Goal: Task Accomplishment & Management: Use online tool/utility

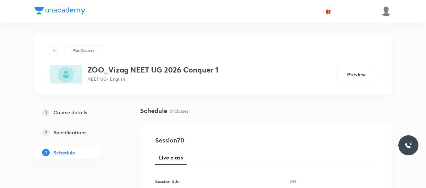
click at [116, 141] on div "1 Course details 2 Specifications 3 Schedule" at bounding box center [78, 136] width 86 height 60
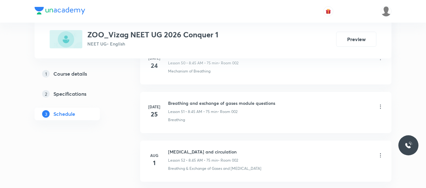
scroll to position [3679, 0]
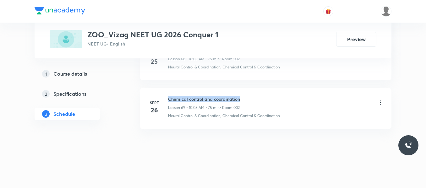
drag, startPoint x: 168, startPoint y: 99, endPoint x: 250, endPoint y: 98, distance: 82.1
click at [250, 98] on div "Sept 26 Chemical control and coordination Lesson 69 • 10:05 AM • 75 min • Room …" at bounding box center [266, 107] width 236 height 23
copy h6 "Chemical control and coordination"
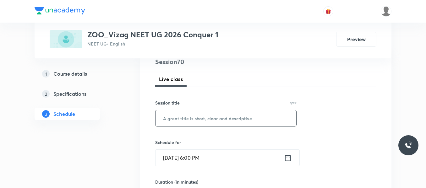
scroll to position [79, 0]
click at [199, 123] on input "text" at bounding box center [226, 118] width 141 height 16
paste input "Chemical control and coordination"
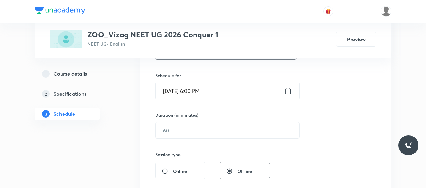
scroll to position [147, 0]
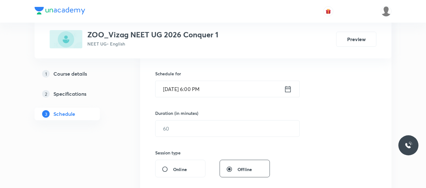
type input "Chemical control and coordination"
click at [291, 90] on icon at bounding box center [289, 89] width 6 height 6
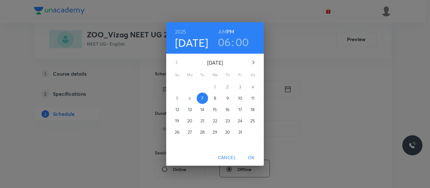
click at [214, 99] on p "8" at bounding box center [215, 98] width 3 height 6
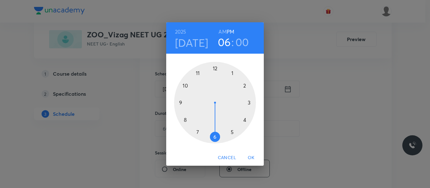
click at [225, 30] on h6 "AM" at bounding box center [222, 31] width 8 height 9
click at [185, 120] on div at bounding box center [215, 103] width 82 height 82
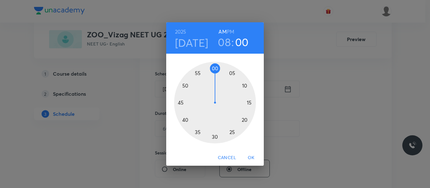
click at [180, 103] on div at bounding box center [215, 103] width 82 height 82
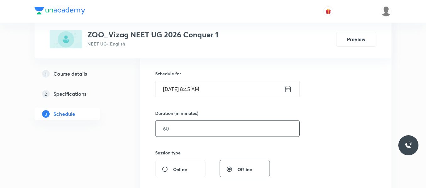
click at [186, 129] on input "text" at bounding box center [228, 129] width 144 height 16
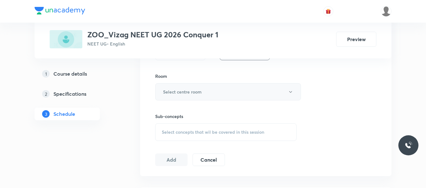
scroll to position [265, 0]
type input "75"
click at [191, 92] on h6 "Select centre room" at bounding box center [182, 91] width 39 height 7
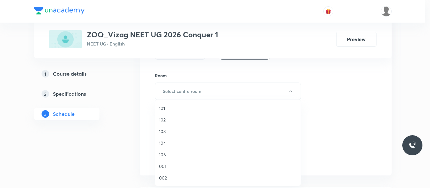
click at [164, 179] on span "002" at bounding box center [228, 178] width 138 height 7
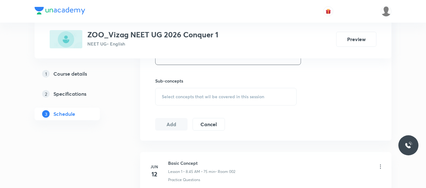
scroll to position [301, 0]
click at [188, 98] on span "Select concepts that wil be covered in this session" at bounding box center [213, 96] width 103 height 5
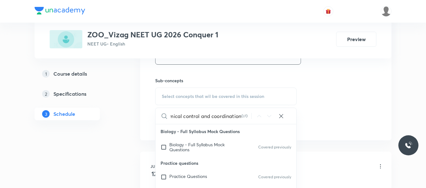
scroll to position [0, 12]
drag, startPoint x: 201, startPoint y: 116, endPoint x: 247, endPoint y: 118, distance: 46.0
click at [247, 118] on div "Chemical control and coordination 0 / 0 ​" at bounding box center [226, 116] width 141 height 16
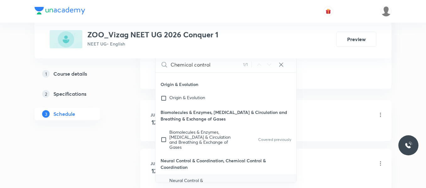
scroll to position [353, 0]
type input "Chemical control"
click at [164, 178] on input "checkbox" at bounding box center [165, 185] width 9 height 15
checkbox input "true"
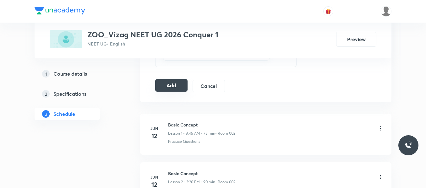
click at [170, 86] on button "Add" at bounding box center [171, 85] width 32 height 13
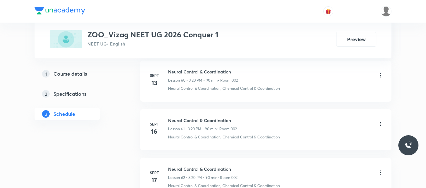
scroll to position [3693, 0]
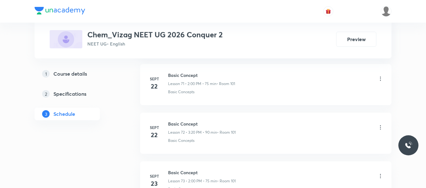
scroll to position [4215, 0]
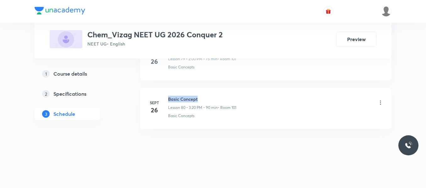
drag, startPoint x: 169, startPoint y: 100, endPoint x: 243, endPoint y: 87, distance: 75.3
copy h6 "Basic Concept"
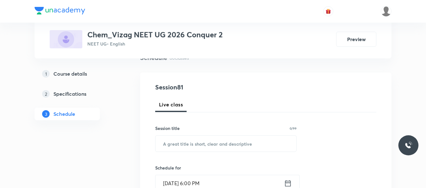
scroll to position [54, 0]
click at [181, 145] on input "text" at bounding box center [226, 143] width 141 height 16
paste input "Basic Concept"
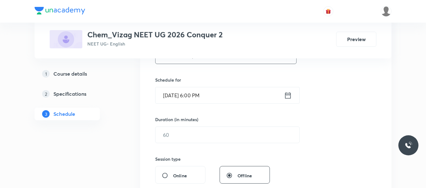
scroll to position [142, 0]
type input "Basic Concept"
click at [288, 95] on icon at bounding box center [288, 94] width 8 height 9
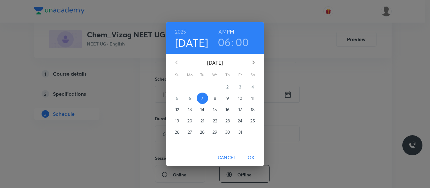
click at [216, 96] on p "8" at bounding box center [215, 98] width 3 height 6
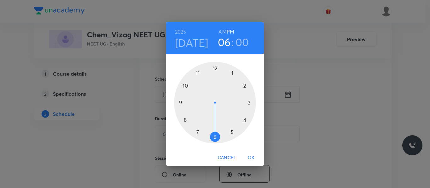
click at [225, 32] on h6 "AM" at bounding box center [222, 31] width 8 height 9
click at [185, 119] on div at bounding box center [215, 103] width 82 height 82
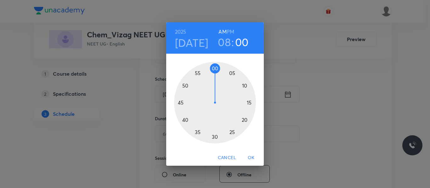
click at [180, 104] on div at bounding box center [215, 103] width 82 height 82
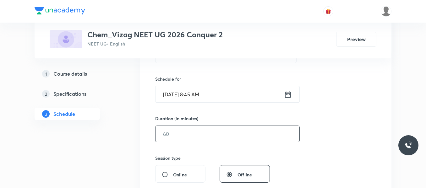
click at [191, 135] on input "text" at bounding box center [228, 134] width 144 height 16
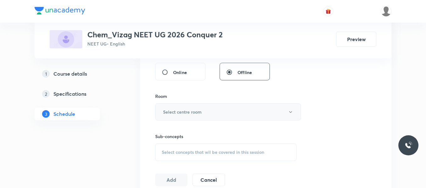
scroll to position [245, 0]
type input "75"
click at [192, 112] on h6 "Select centre room" at bounding box center [182, 111] width 39 height 7
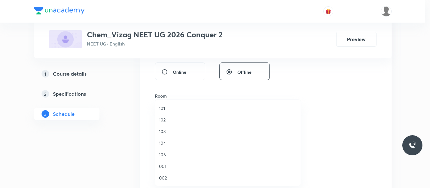
click at [161, 108] on span "101" at bounding box center [228, 108] width 138 height 7
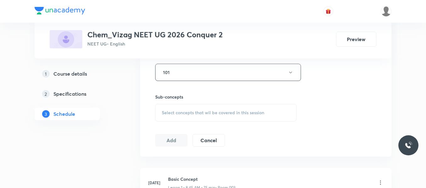
scroll to position [314, 0]
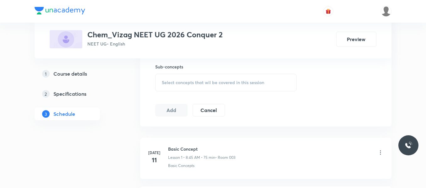
click at [184, 78] on div "Select concepts that wil be covered in this session" at bounding box center [226, 83] width 142 height 18
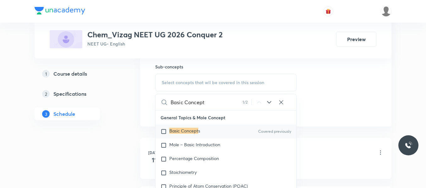
type input "Basic Concept"
click at [164, 133] on input "checkbox" at bounding box center [165, 132] width 9 height 6
checkbox input "true"
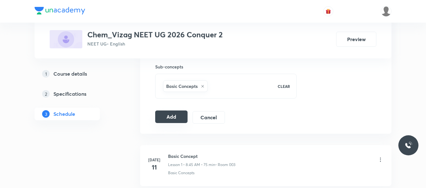
click at [170, 118] on button "Add" at bounding box center [171, 117] width 32 height 13
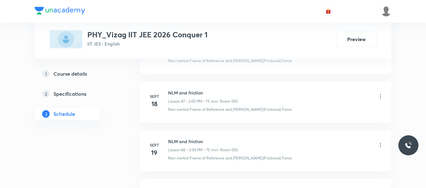
scroll to position [4947, 0]
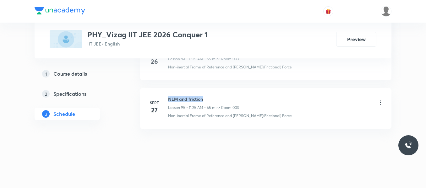
drag, startPoint x: 169, startPoint y: 99, endPoint x: 223, endPoint y: 87, distance: 54.8
copy h6 "NLM and friction"
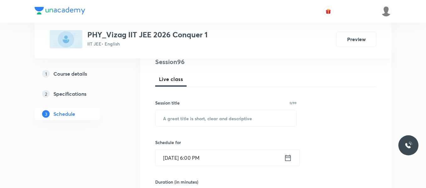
scroll to position [79, 0]
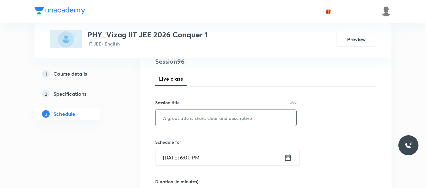
click at [198, 118] on input "text" at bounding box center [226, 118] width 141 height 16
paste input "NLM and friction"
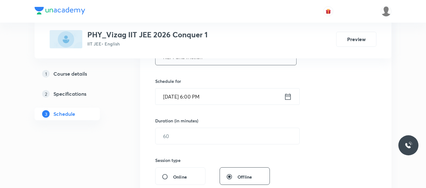
scroll to position [145, 0]
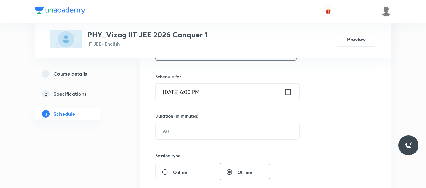
type input "NLM and friction"
click at [287, 92] on icon at bounding box center [288, 92] width 8 height 9
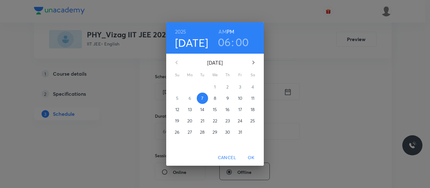
click at [213, 97] on span "8" at bounding box center [214, 98] width 11 height 6
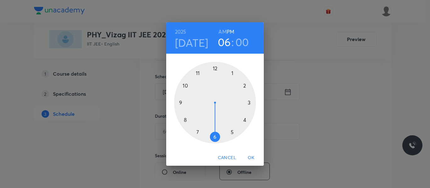
click at [222, 31] on h6 "AM" at bounding box center [222, 31] width 8 height 9
click at [185, 121] on div at bounding box center [215, 103] width 82 height 82
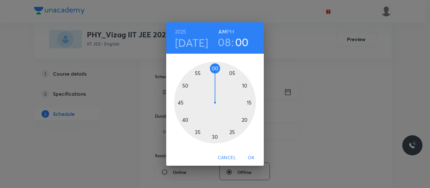
click at [181, 104] on div at bounding box center [215, 103] width 82 height 82
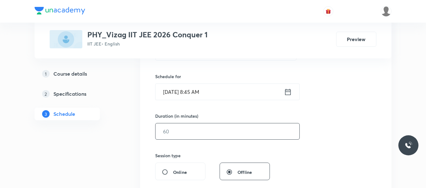
click at [182, 130] on input "text" at bounding box center [228, 132] width 144 height 16
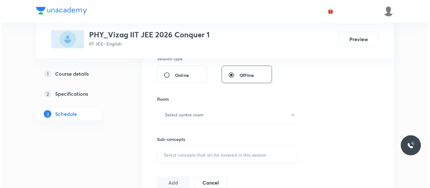
scroll to position [242, 0]
type input "75"
click at [182, 113] on h6 "Select centre room" at bounding box center [182, 114] width 39 height 7
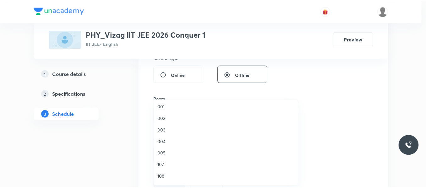
scroll to position [60, 0]
click at [162, 131] on span "003" at bounding box center [228, 129] width 138 height 7
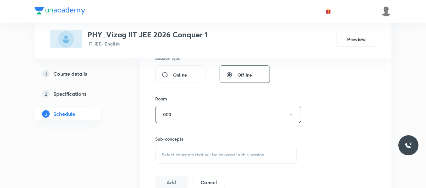
click at [181, 153] on span "Select concepts that wil be covered in this session" at bounding box center [213, 155] width 103 height 5
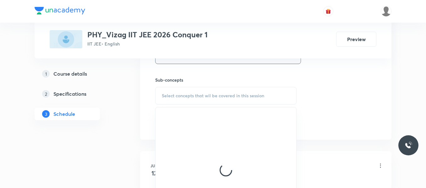
scroll to position [302, 0]
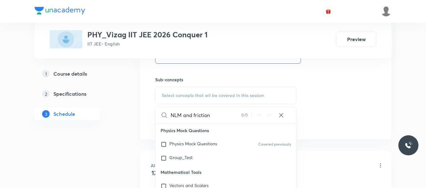
drag, startPoint x: 182, startPoint y: 116, endPoint x: 230, endPoint y: 112, distance: 48.3
click at [230, 112] on input "NLM and friction" at bounding box center [206, 115] width 71 height 16
type input "NLM"
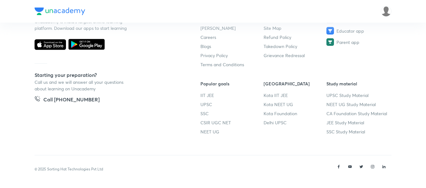
scroll to position [0, 0]
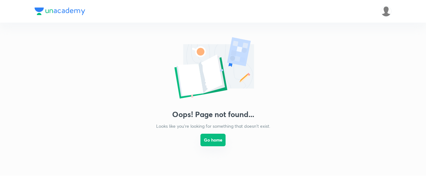
click at [216, 142] on button "Go home" at bounding box center [213, 140] width 25 height 13
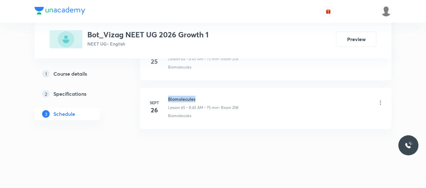
drag, startPoint x: 168, startPoint y: 97, endPoint x: 222, endPoint y: 92, distance: 55.0
click at [222, 92] on li "Sept 26 Biomolecules Lesson 65 • 8:45 AM • 75 min • Room 208 Biomolecules" at bounding box center [266, 108] width 252 height 41
copy h6 "Biomolecules"
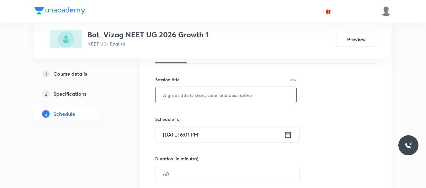
scroll to position [102, 0]
click at [202, 97] on input "text" at bounding box center [226, 95] width 141 height 16
paste input "Biomolecules"
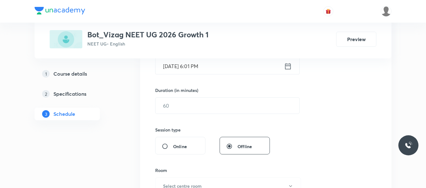
scroll to position [171, 0]
type input "Biomolecules"
click at [286, 68] on icon at bounding box center [288, 66] width 8 height 9
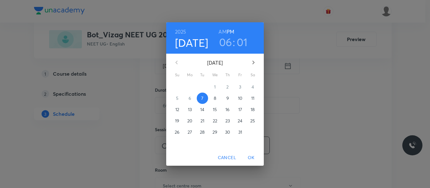
click at [214, 96] on p "8" at bounding box center [215, 98] width 3 height 6
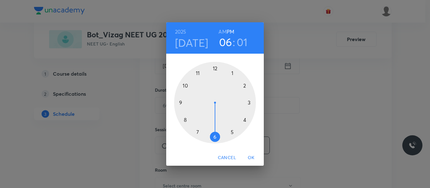
click at [223, 30] on h6 "AM" at bounding box center [222, 31] width 8 height 9
click at [184, 121] on div at bounding box center [215, 103] width 82 height 82
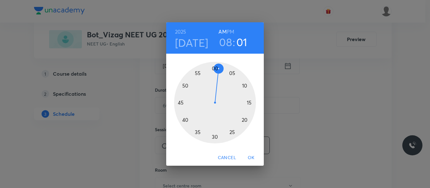
click at [180, 102] on div at bounding box center [215, 103] width 82 height 82
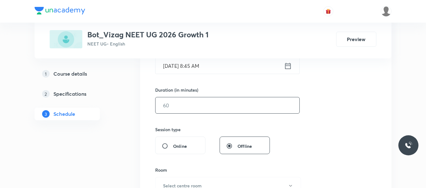
click at [184, 104] on input "text" at bounding box center [228, 105] width 144 height 16
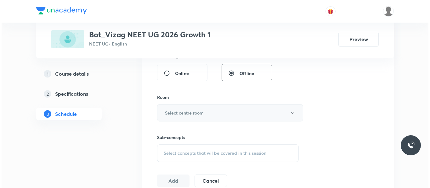
scroll to position [244, 0]
type input "75"
click at [189, 109] on button "Select centre room" at bounding box center [228, 112] width 146 height 17
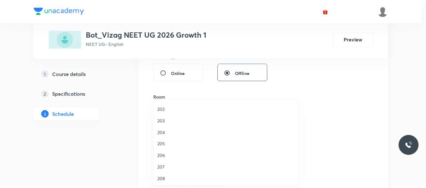
scroll to position [150, 0]
click at [165, 180] on span "208" at bounding box center [228, 179] width 138 height 7
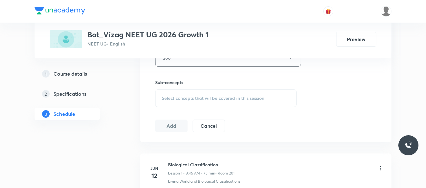
scroll to position [299, 0]
click at [183, 96] on span "Select concepts that wil be covered in this session" at bounding box center [213, 98] width 103 height 5
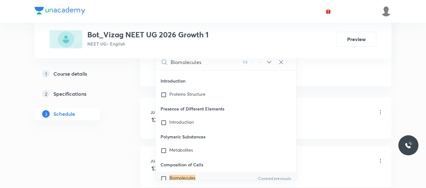
scroll to position [363, 0]
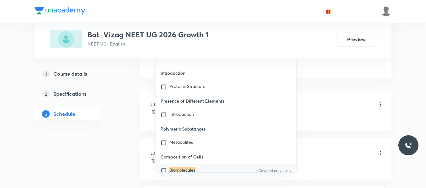
type input "Biomolecules"
click at [165, 168] on input "checkbox" at bounding box center [165, 171] width 9 height 6
checkbox input "true"
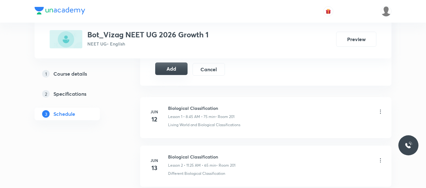
click at [183, 70] on button "Add" at bounding box center [171, 69] width 32 height 13
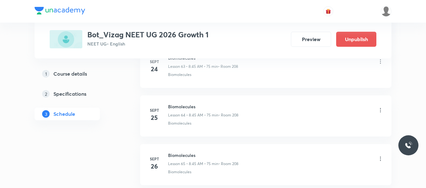
scroll to position [3244, 0]
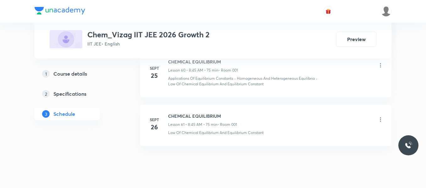
scroll to position [3295, 0]
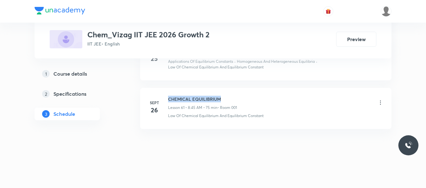
drag, startPoint x: 168, startPoint y: 97, endPoint x: 231, endPoint y: 95, distance: 63.9
click at [231, 95] on li "[DATE] CHEMICAL EQUILIBRIUM Lesson 61 • 8:45 AM • 75 min • Room 001 Law Of Chem…" at bounding box center [266, 108] width 252 height 41
copy h6 "CHEMICAL EQUILIBRIUM"
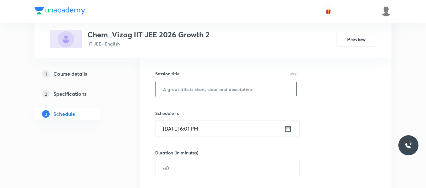
scroll to position [108, 0]
click at [203, 90] on input "text" at bounding box center [226, 89] width 141 height 16
paste input "CHEMICAL EQUILIBRIUM"
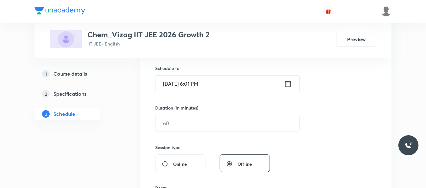
scroll to position [153, 0]
type input "CHEMICAL EQUILIBRIUM"
click at [287, 82] on icon at bounding box center [288, 83] width 8 height 9
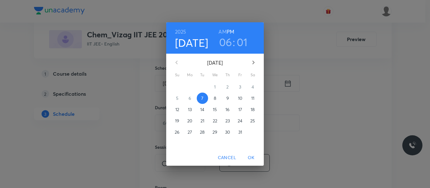
click at [213, 98] on span "8" at bounding box center [214, 98] width 11 height 6
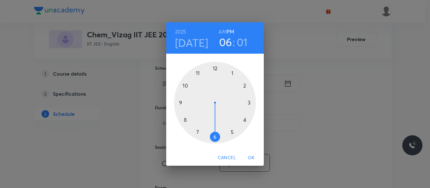
click at [224, 31] on h6 "AM" at bounding box center [222, 31] width 8 height 9
click at [185, 120] on div at bounding box center [215, 103] width 82 height 82
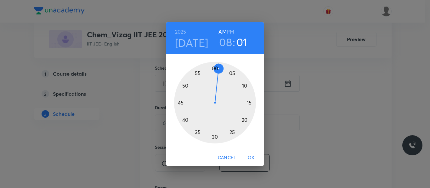
click at [180, 103] on div at bounding box center [215, 103] width 82 height 82
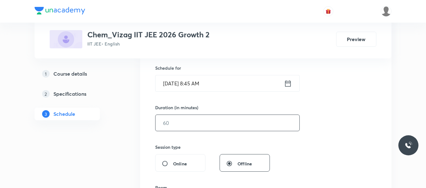
click at [183, 125] on input "text" at bounding box center [228, 123] width 144 height 16
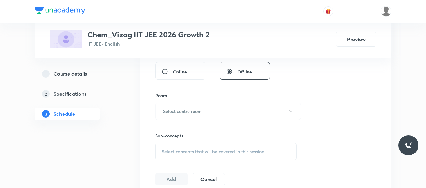
scroll to position [246, 0]
type input "75"
click at [184, 117] on button "Select centre room" at bounding box center [228, 111] width 146 height 17
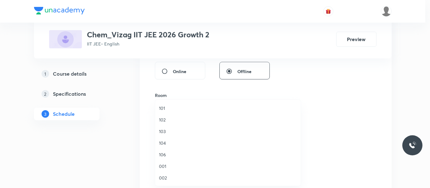
click at [164, 166] on span "001" at bounding box center [228, 166] width 138 height 7
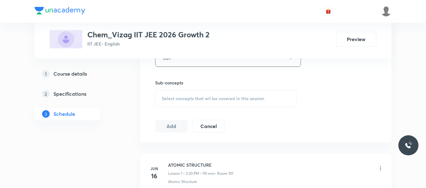
scroll to position [316, 0]
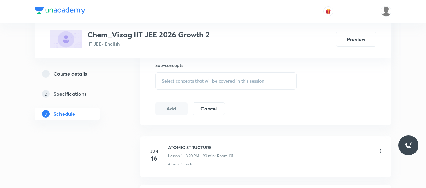
click at [195, 77] on div "Select concepts that wil be covered in this session" at bounding box center [226, 81] width 142 height 18
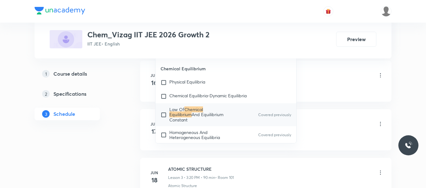
scroll to position [393, 0]
type input "CHEMICAL EQUILIBRIUM"
click at [165, 114] on input "checkbox" at bounding box center [165, 113] width 9 height 15
checkbox input "true"
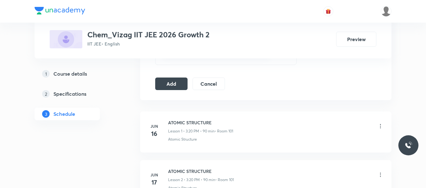
scroll to position [353, 0]
click at [173, 85] on button "Add" at bounding box center [171, 84] width 32 height 13
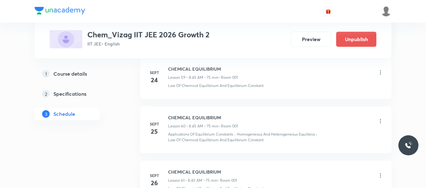
scroll to position [3055, 0]
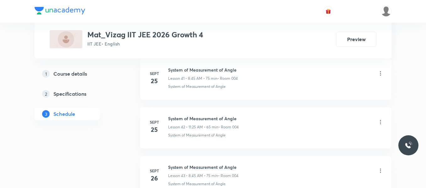
scroll to position [2461, 0]
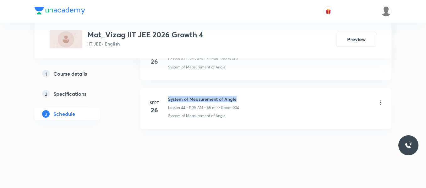
drag, startPoint x: 168, startPoint y: 99, endPoint x: 268, endPoint y: 84, distance: 101.1
copy h6 "System of Measurement of Angle"
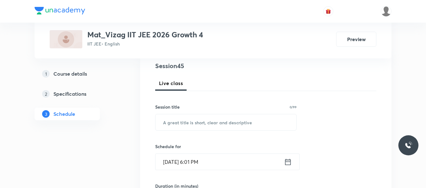
scroll to position [75, 0]
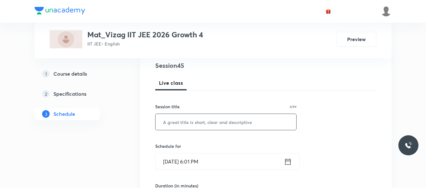
click at [220, 124] on input "text" at bounding box center [226, 122] width 141 height 16
paste input "System of Measurement of Angle"
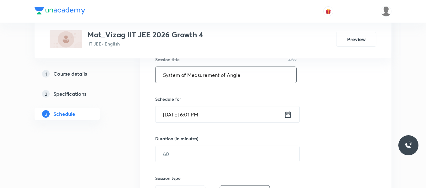
scroll to position [122, 0]
type input "System of Measurement of Angle"
click at [286, 115] on icon at bounding box center [288, 114] width 8 height 9
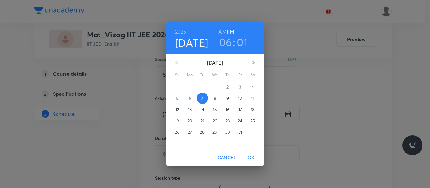
click at [214, 99] on p "8" at bounding box center [215, 98] width 3 height 6
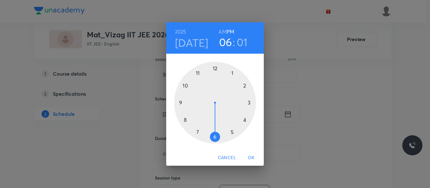
click at [223, 31] on h6 "AM" at bounding box center [222, 31] width 8 height 9
click at [184, 120] on div at bounding box center [215, 103] width 82 height 82
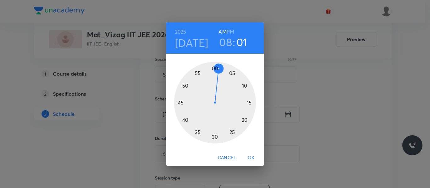
click at [181, 103] on div at bounding box center [215, 103] width 82 height 82
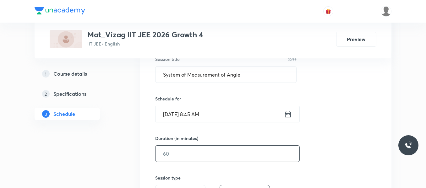
click at [181, 159] on input "text" at bounding box center [228, 154] width 144 height 16
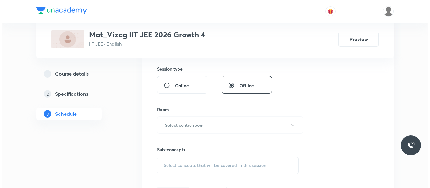
scroll to position [233, 0]
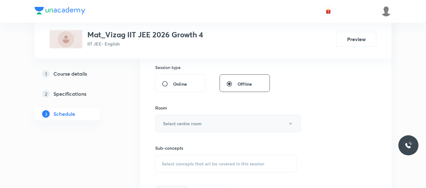
type input "75"
click at [187, 129] on button "Select centre room" at bounding box center [228, 123] width 146 height 17
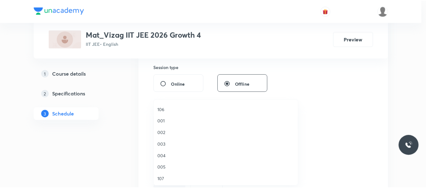
scroll to position [46, 0]
click at [162, 156] on span "004" at bounding box center [228, 156] width 138 height 7
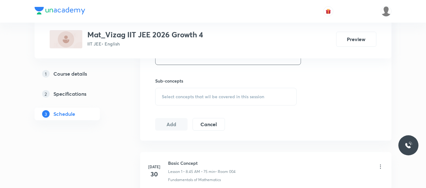
scroll to position [301, 0]
click at [181, 100] on div "Select concepts that wil be covered in this session" at bounding box center [226, 97] width 142 height 18
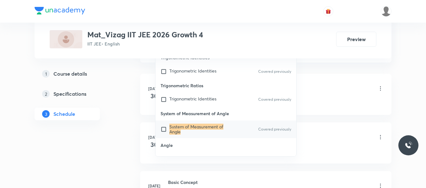
scroll to position [383, 0]
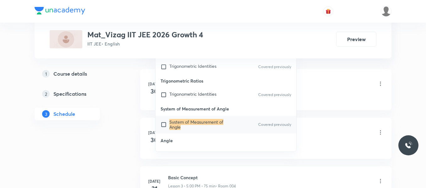
type input "System of Measurement of Angle"
click at [165, 124] on input "checkbox" at bounding box center [165, 125] width 9 height 10
checkbox input "true"
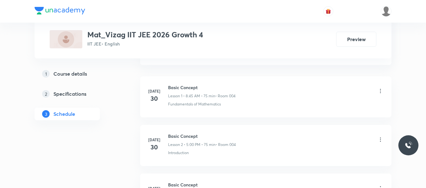
scroll to position [335, 0]
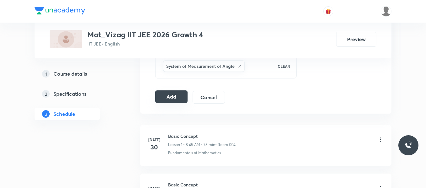
click at [178, 97] on button "Add" at bounding box center [171, 97] width 32 height 13
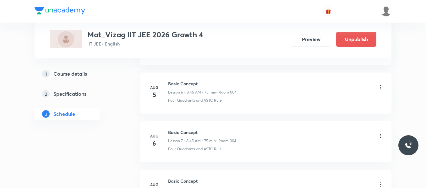
scroll to position [2220, 0]
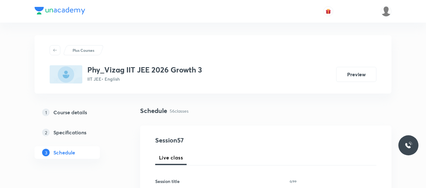
click at [105, 149] on div "1 Course details 2 Specifications 3 Schedule" at bounding box center [78, 136] width 86 height 60
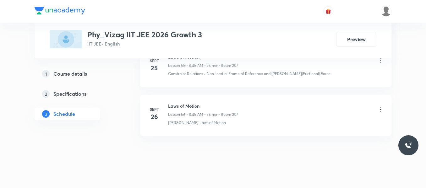
scroll to position [3052, 0]
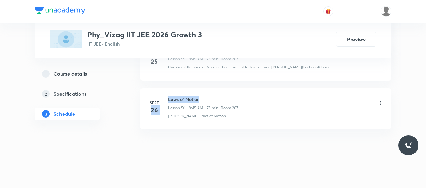
drag, startPoint x: 166, startPoint y: 99, endPoint x: 225, endPoint y: 90, distance: 59.2
click at [225, 90] on li "[DATE] Laws of Motion Lesson 56 • 8:45 AM • 75 min • Room 207 [PERSON_NAME] Law…" at bounding box center [266, 108] width 252 height 41
drag, startPoint x: 167, startPoint y: 96, endPoint x: 217, endPoint y: 90, distance: 50.0
click at [217, 90] on li "[DATE] Laws of Motion Lesson 56 • 8:45 AM • 75 min • Room 207 [PERSON_NAME] Law…" at bounding box center [266, 108] width 252 height 41
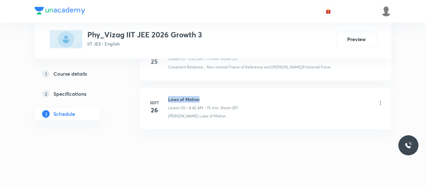
copy h6 "Laws of Motion"
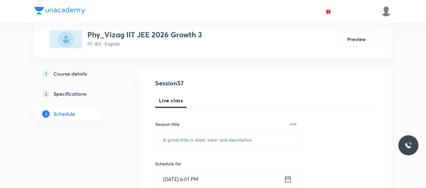
scroll to position [58, 0]
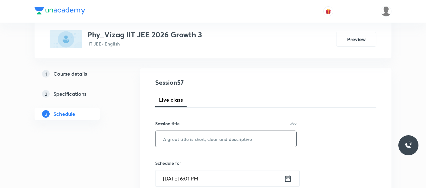
click at [180, 138] on input "text" at bounding box center [226, 139] width 141 height 16
paste input "Laws of Motion"
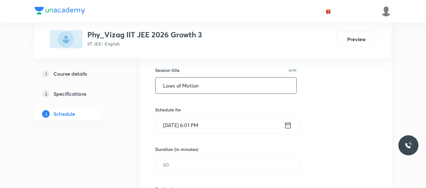
scroll to position [112, 0]
type input "Laws of Motion"
click at [288, 125] on icon at bounding box center [288, 125] width 8 height 9
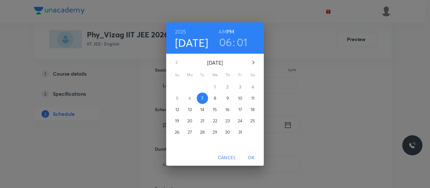
click at [212, 100] on span "8" at bounding box center [214, 98] width 11 height 6
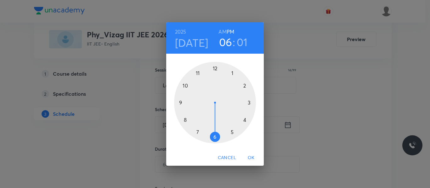
click at [184, 120] on div at bounding box center [215, 103] width 82 height 82
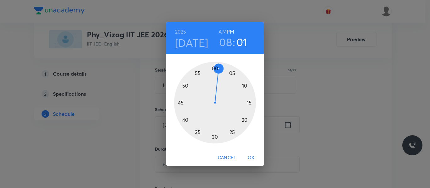
click at [181, 104] on div at bounding box center [215, 103] width 82 height 82
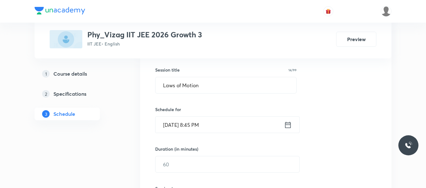
click at [286, 124] on icon at bounding box center [289, 125] width 6 height 6
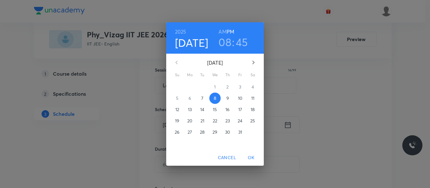
click at [221, 30] on h6 "AM" at bounding box center [222, 31] width 8 height 9
click at [252, 158] on span "OK" at bounding box center [250, 158] width 15 height 8
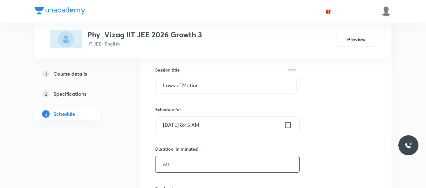
click at [200, 164] on input "text" at bounding box center [228, 165] width 144 height 16
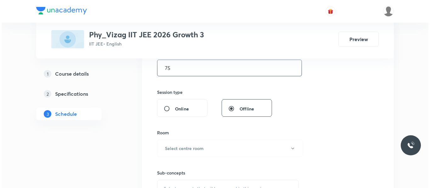
scroll to position [214, 0]
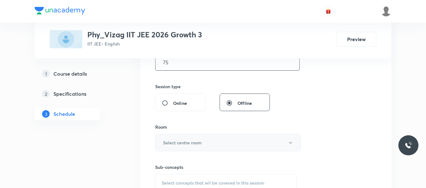
type input "75"
click at [193, 142] on h6 "Select centre room" at bounding box center [182, 143] width 39 height 7
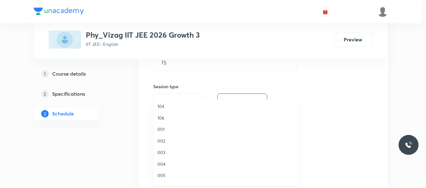
scroll to position [175, 0]
click at [164, 143] on span "207" at bounding box center [228, 143] width 138 height 7
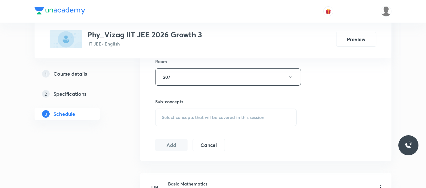
scroll to position [281, 0]
click at [182, 114] on span "Select concepts that wil be covered in this session" at bounding box center [213, 116] width 103 height 5
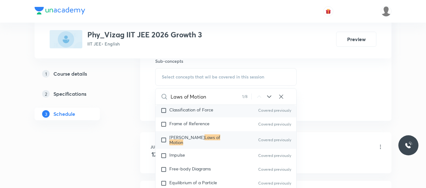
scroll to position [1087, 0]
type input "Laws of Motion"
click at [163, 138] on input "checkbox" at bounding box center [165, 140] width 9 height 10
checkbox input "true"
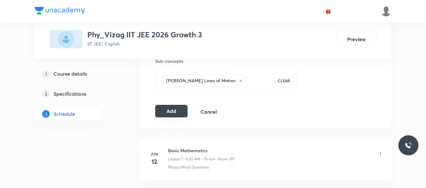
click at [174, 108] on button "Add" at bounding box center [171, 111] width 32 height 13
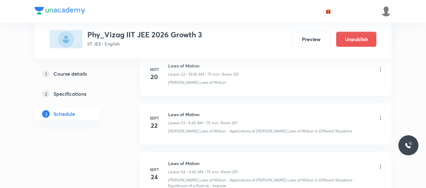
scroll to position [2812, 0]
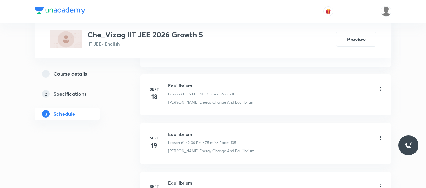
scroll to position [3582, 0]
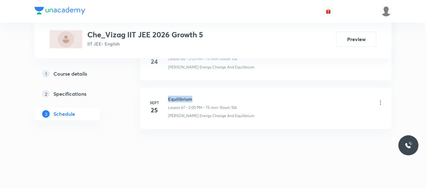
drag, startPoint x: 169, startPoint y: 97, endPoint x: 209, endPoint y: 94, distance: 39.7
click at [209, 94] on li "Sept 25 Equilibrium Lesson 67 • 2:00 PM • 75 min • Room 104 Gibbs Energy Change…" at bounding box center [266, 108] width 252 height 41
copy h6 "Equilibrium"
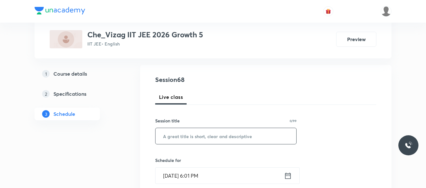
scroll to position [61, 0]
click at [186, 137] on input "text" at bounding box center [226, 136] width 141 height 16
paste input "Equilibrium"
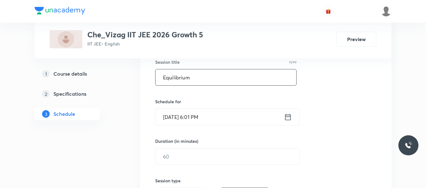
scroll to position [120, 0]
type input "Equilibrium"
click at [290, 116] on icon at bounding box center [289, 117] width 6 height 6
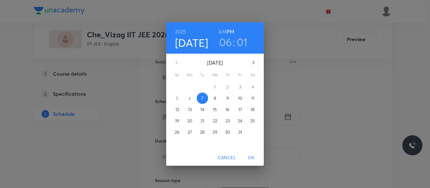
click at [215, 99] on p "8" at bounding box center [215, 98] width 3 height 6
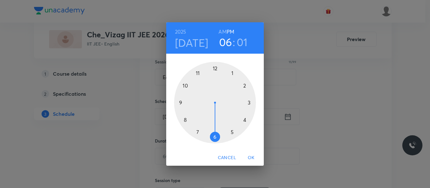
click at [222, 31] on h6 "AM" at bounding box center [222, 31] width 8 height 9
click at [185, 120] on div at bounding box center [215, 103] width 82 height 82
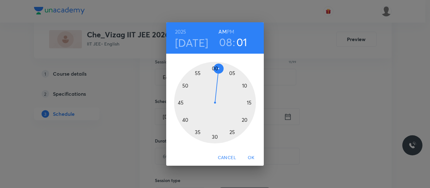
click at [180, 104] on div at bounding box center [215, 103] width 82 height 82
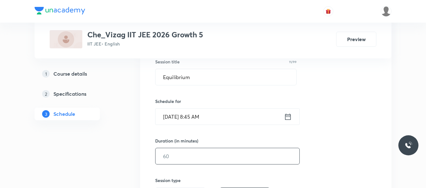
click at [194, 156] on input "text" at bounding box center [228, 156] width 144 height 16
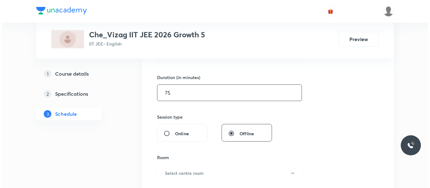
scroll to position [184, 0]
type input "75"
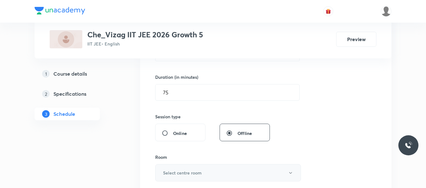
click at [186, 172] on h6 "Select centre room" at bounding box center [182, 173] width 39 height 7
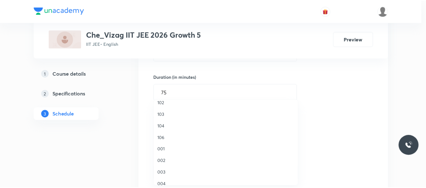
scroll to position [20, 0]
click at [161, 123] on span "104" at bounding box center [228, 123] width 138 height 7
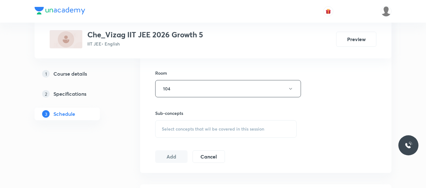
scroll to position [268, 0]
click at [185, 128] on span "Select concepts that wil be covered in this session" at bounding box center [213, 128] width 103 height 5
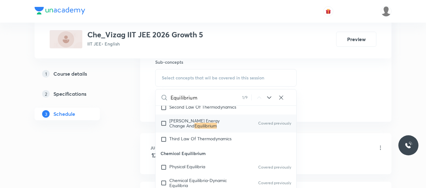
scroll to position [1343, 0]
type input "Equilibrium"
click at [164, 127] on input "checkbox" at bounding box center [165, 123] width 9 height 10
checkbox input "true"
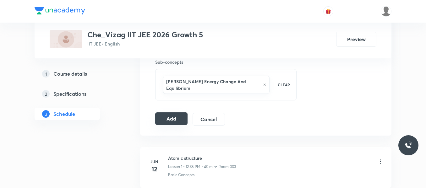
click at [183, 113] on button "Add" at bounding box center [171, 119] width 32 height 13
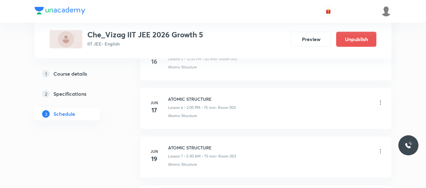
scroll to position [3341, 0]
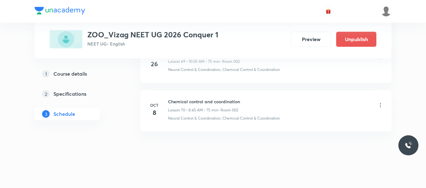
scroll to position [3728, 0]
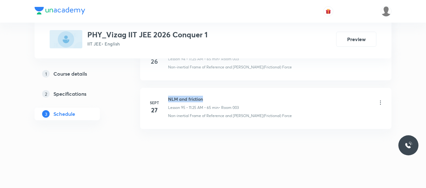
click at [214, 92] on li "[DATE] NLM and friction Lesson 95 • 11:25 AM • 65 min • Room 003 Non-inertial F…" at bounding box center [266, 108] width 252 height 41
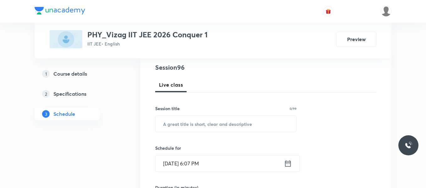
scroll to position [74, 0]
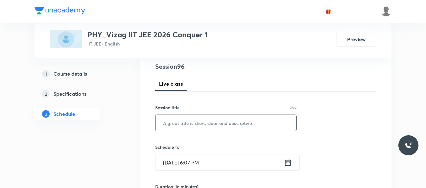
click at [183, 122] on input "text" at bounding box center [226, 123] width 141 height 16
paste input "NLM and friction"
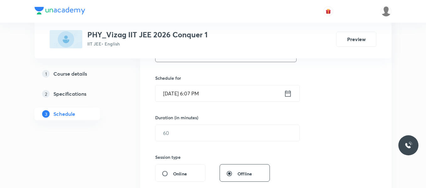
scroll to position [144, 0]
type input "NLM and friction"
click at [285, 94] on icon at bounding box center [288, 92] width 8 height 9
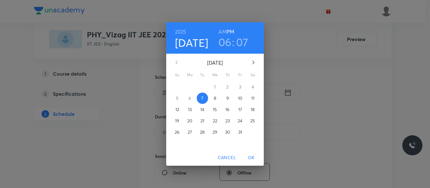
click at [214, 97] on p "8" at bounding box center [215, 98] width 3 height 6
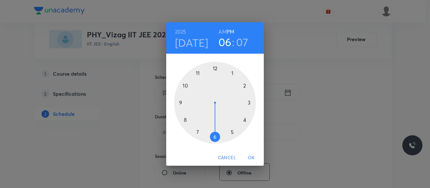
click at [222, 31] on h6 "AM" at bounding box center [222, 31] width 8 height 9
click at [184, 120] on div at bounding box center [215, 103] width 82 height 82
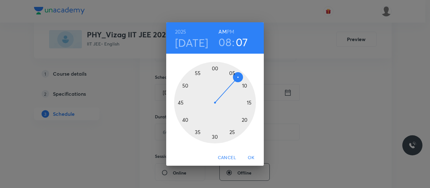
click at [180, 103] on div at bounding box center [215, 103] width 82 height 82
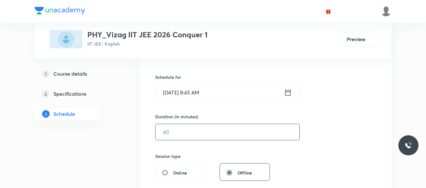
click at [180, 130] on input "text" at bounding box center [228, 132] width 144 height 16
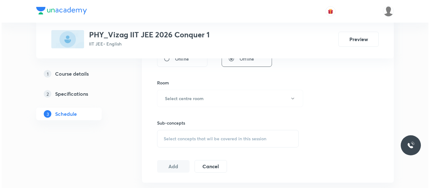
scroll to position [259, 0]
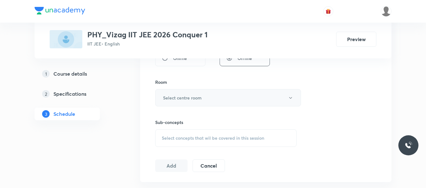
type input "75"
click at [194, 98] on h6 "Select centre room" at bounding box center [182, 98] width 39 height 7
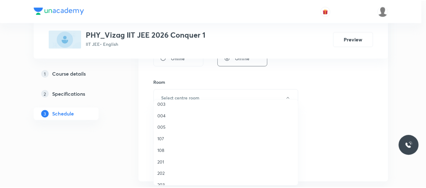
scroll to position [86, 0]
click at [163, 106] on span "003" at bounding box center [228, 104] width 138 height 7
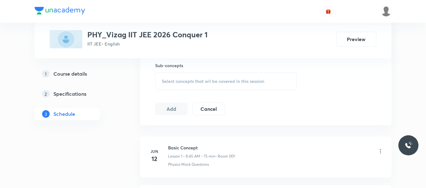
scroll to position [317, 0]
click at [174, 76] on div "Select concepts that wil be covered in this session" at bounding box center [226, 80] width 142 height 18
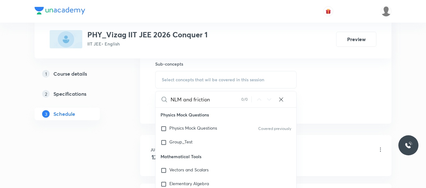
drag, startPoint x: 171, startPoint y: 96, endPoint x: 220, endPoint y: 101, distance: 49.3
click at [220, 101] on input "NLM and friction" at bounding box center [206, 100] width 71 height 16
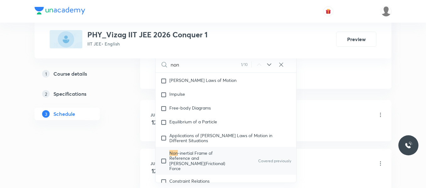
scroll to position [353, 0]
type input "non"
click at [164, 160] on input "checkbox" at bounding box center [165, 161] width 9 height 20
checkbox input "true"
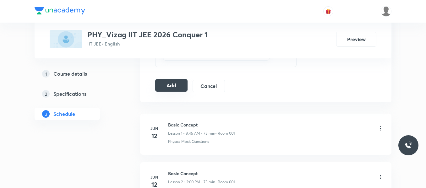
click at [176, 84] on button "Add" at bounding box center [171, 85] width 32 height 13
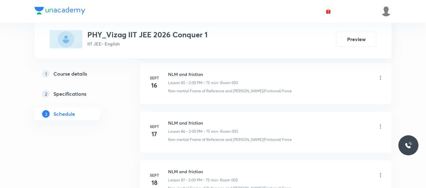
scroll to position [4658, 0]
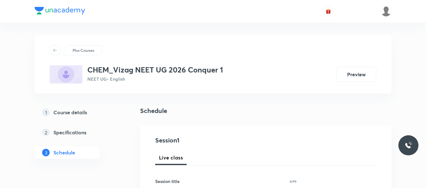
click at [104, 148] on div "1 Course details 2 Specifications 3 Schedule" at bounding box center [78, 136] width 86 height 60
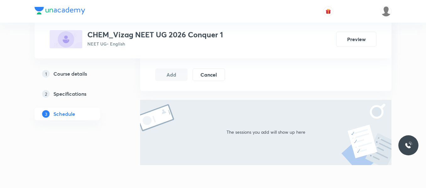
scroll to position [379, 0]
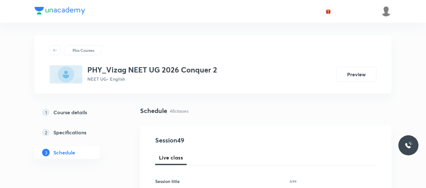
click at [104, 160] on div "1 Course details 2 Specifications 3 Schedule" at bounding box center [78, 136] width 86 height 60
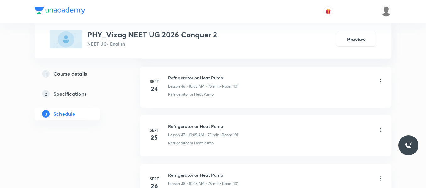
scroll to position [2656, 0]
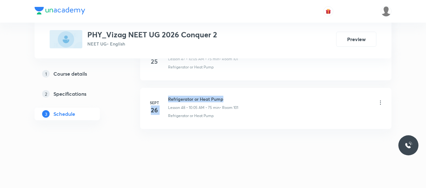
drag, startPoint x: 167, startPoint y: 99, endPoint x: 253, endPoint y: 91, distance: 85.9
click at [253, 91] on li "Sept 26 Refrigerator or Heat Pump Lesson 48 • 10:05 AM • 75 min • Room 101 Refr…" at bounding box center [266, 108] width 252 height 41
drag, startPoint x: 168, startPoint y: 97, endPoint x: 261, endPoint y: 79, distance: 94.8
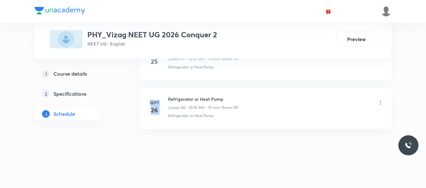
click at [261, 79] on li "Sept 25 Refrigerator or Heat Pump Lesson 47 • 10:05 AM • 75 min • Room 101 Refr…" at bounding box center [266, 59] width 252 height 41
drag, startPoint x: 169, startPoint y: 98, endPoint x: 241, endPoint y: 89, distance: 72.2
click at [241, 89] on li "Sept 26 Refrigerator or Heat Pump Lesson 48 • 10:05 AM • 75 min • Room 101 Refr…" at bounding box center [266, 108] width 252 height 41
copy h6 "Refrigerator or Heat Pump"
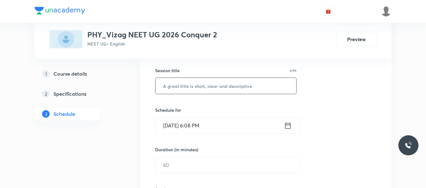
scroll to position [111, 0]
click at [208, 91] on input "text" at bounding box center [226, 86] width 141 height 16
paste input "Refrigerator or Heat Pump"
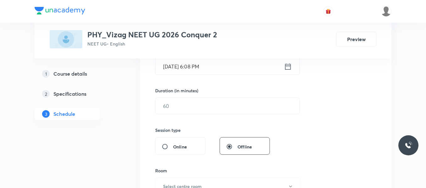
scroll to position [170, 0]
type input "Refrigerator or Heat Pump"
click at [283, 69] on input "[DATE] 6:08 PM" at bounding box center [220, 66] width 129 height 16
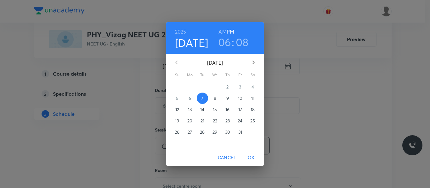
click at [214, 101] on p "8" at bounding box center [215, 98] width 3 height 6
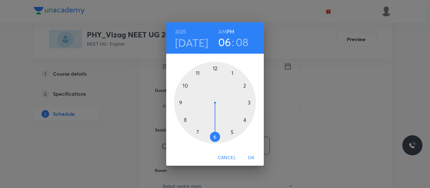
click at [223, 33] on h6 "AM" at bounding box center [222, 31] width 8 height 9
click at [186, 85] on div at bounding box center [215, 103] width 82 height 82
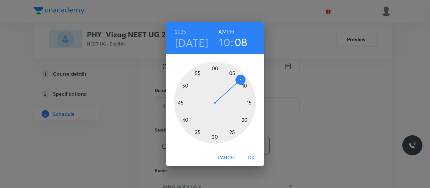
click at [231, 74] on div at bounding box center [215, 103] width 82 height 82
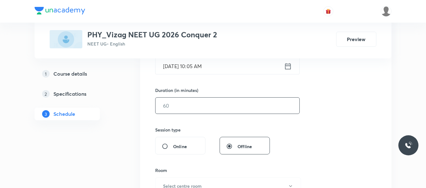
click at [198, 108] on input "text" at bounding box center [228, 106] width 144 height 16
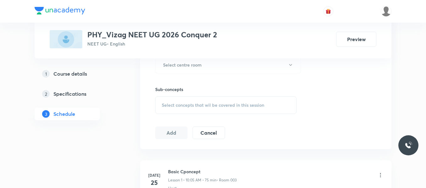
scroll to position [293, 0]
type input "75"
click at [198, 67] on button "Select centre room" at bounding box center [228, 63] width 146 height 17
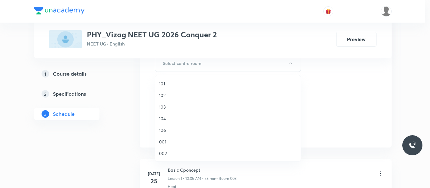
click at [162, 84] on span "101" at bounding box center [228, 84] width 138 height 7
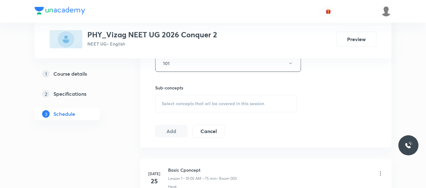
click at [183, 106] on span "Select concepts that wil be covered in this session" at bounding box center [213, 103] width 103 height 5
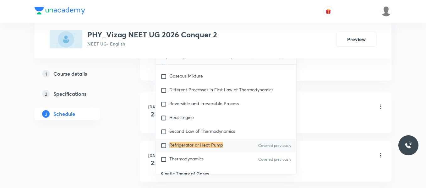
scroll to position [370, 0]
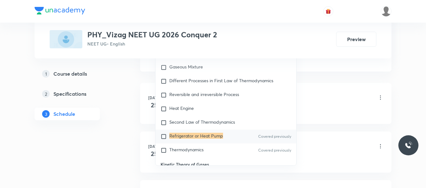
type input "Refrigerator or Heat Pump"
click at [162, 136] on input "checkbox" at bounding box center [165, 137] width 9 height 6
checkbox input "true"
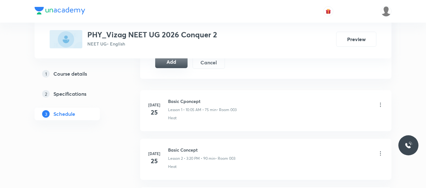
click at [180, 66] on button "Add" at bounding box center [171, 62] width 32 height 13
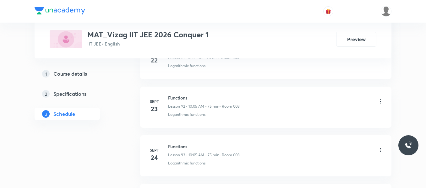
scroll to position [4995, 0]
drag, startPoint x: 169, startPoint y: 97, endPoint x: 219, endPoint y: 91, distance: 50.3
click at [219, 91] on li "[DATE] Functions Lesson 96 • 10:05 PM • 75 min • Room 003 Logarithmic functions" at bounding box center [266, 108] width 252 height 41
copy h6 "Functions"
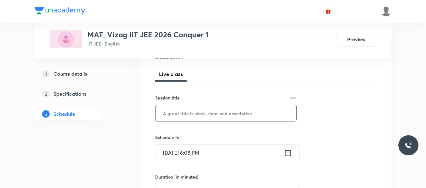
scroll to position [84, 0]
click at [197, 114] on input "text" at bounding box center [226, 113] width 141 height 16
paste input "Functions"
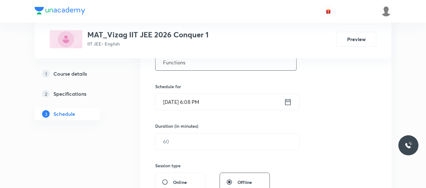
scroll to position [135, 0]
type input "Functions"
click at [287, 99] on icon at bounding box center [288, 101] width 8 height 9
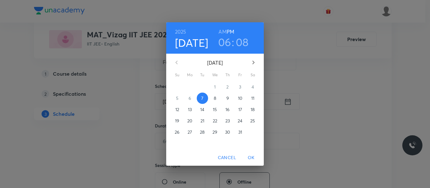
click at [214, 99] on p "8" at bounding box center [215, 98] width 3 height 6
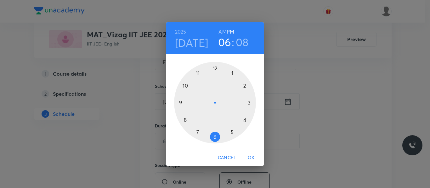
click at [224, 31] on h6 "AM" at bounding box center [222, 31] width 8 height 9
click at [185, 85] on div at bounding box center [215, 103] width 82 height 82
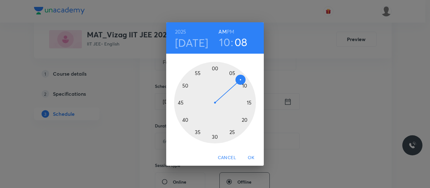
click at [231, 73] on div at bounding box center [215, 103] width 82 height 82
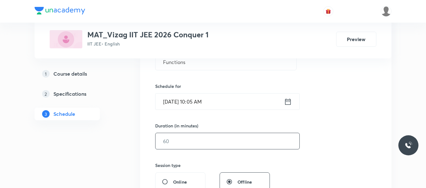
click at [186, 146] on input "text" at bounding box center [228, 141] width 144 height 16
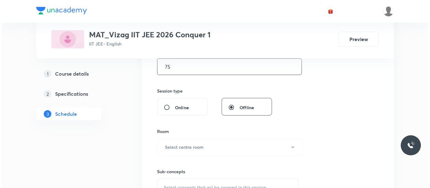
scroll to position [226, 0]
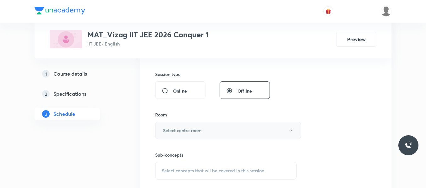
type input "75"
click at [186, 129] on h6 "Select centre room" at bounding box center [182, 130] width 39 height 7
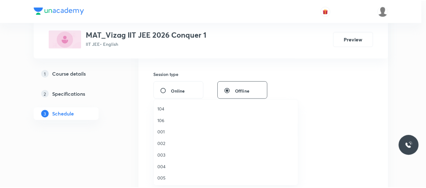
scroll to position [27, 0]
click at [163, 162] on span "003" at bounding box center [228, 162] width 138 height 7
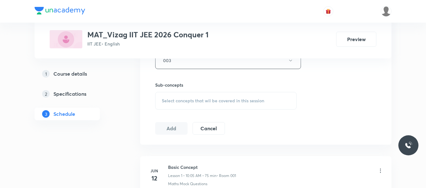
scroll to position [297, 0]
click at [186, 100] on span "Select concepts that wil be covered in this session" at bounding box center [213, 100] width 103 height 5
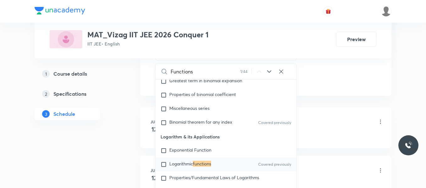
scroll to position [346, 0]
type input "Functions"
click at [164, 161] on input "checkbox" at bounding box center [165, 164] width 9 height 6
checkbox input "true"
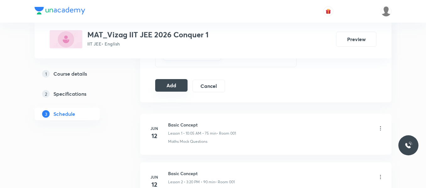
click at [179, 86] on button "Add" at bounding box center [171, 85] width 32 height 13
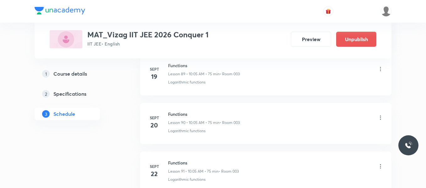
scroll to position [4755, 0]
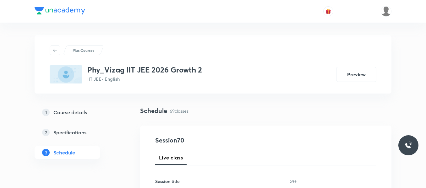
click at [109, 136] on link "2 Specifications" at bounding box center [78, 132] width 86 height 13
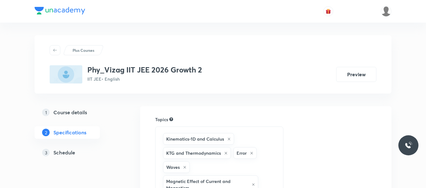
scroll to position [781, 0]
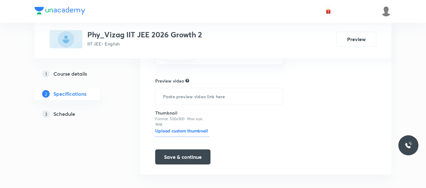
click at [61, 117] on h5 "Schedule" at bounding box center [64, 114] width 22 height 8
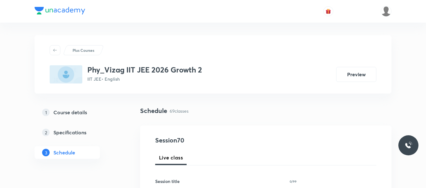
click at [67, 115] on h5 "Course details" at bounding box center [70, 113] width 34 height 8
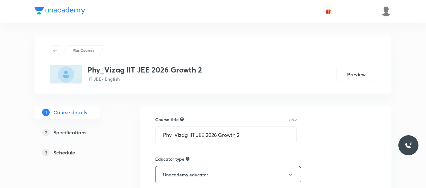
click at [62, 150] on h5 "Schedule" at bounding box center [64, 153] width 22 height 8
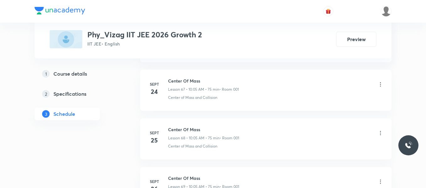
scroll to position [3720, 0]
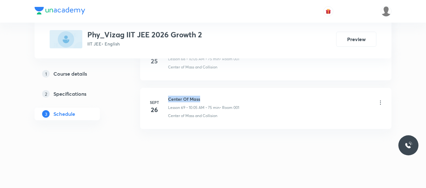
drag, startPoint x: 168, startPoint y: 97, endPoint x: 223, endPoint y: 93, distance: 55.5
click at [223, 93] on li "Sept 26 Center Of Mass Lesson 69 • 10:05 AM • 75 min • Room 001 Center of Mass …" at bounding box center [266, 108] width 252 height 41
copy h6 "Center Of Mass"
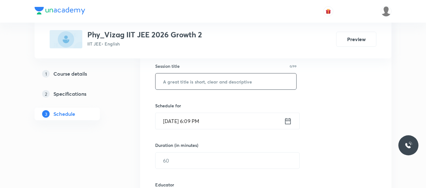
scroll to position [116, 0]
click at [197, 81] on input "text" at bounding box center [226, 81] width 141 height 16
paste input "Center Of Mass"
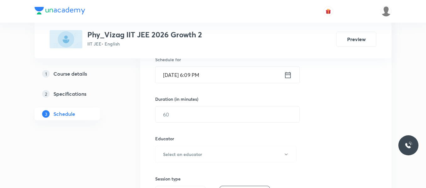
scroll to position [162, 0]
type input "Center Of Mass"
click at [289, 72] on icon at bounding box center [288, 74] width 8 height 9
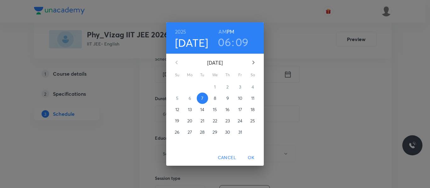
click at [214, 98] on p "8" at bounding box center [215, 98] width 3 height 6
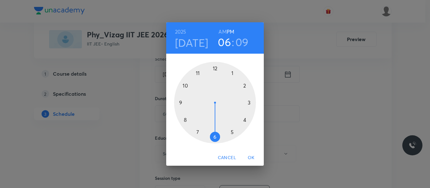
click at [223, 30] on h6 "AM" at bounding box center [222, 31] width 8 height 9
click at [186, 86] on div at bounding box center [215, 103] width 82 height 82
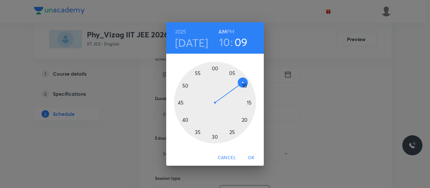
click at [231, 74] on div at bounding box center [215, 103] width 82 height 82
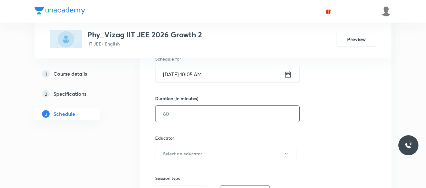
click at [196, 114] on input "text" at bounding box center [228, 114] width 144 height 16
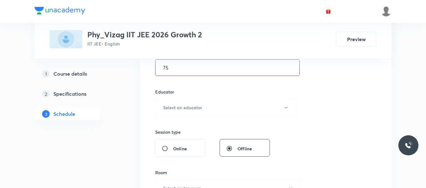
scroll to position [209, 0]
type input "75"
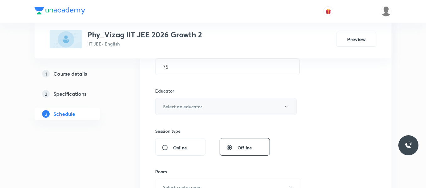
click at [193, 108] on h6 "Select an educator" at bounding box center [182, 106] width 39 height 7
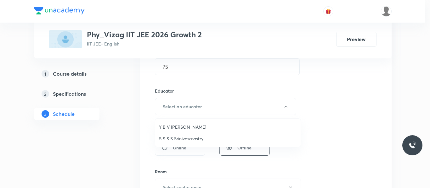
click at [179, 139] on span "S S S S Srinivasasastry" at bounding box center [228, 139] width 138 height 7
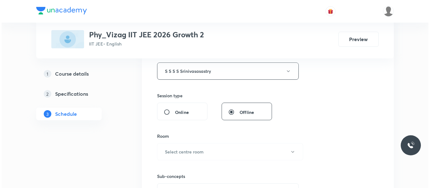
scroll to position [246, 0]
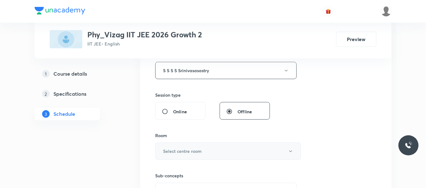
click at [181, 152] on h6 "Select centre room" at bounding box center [182, 151] width 39 height 7
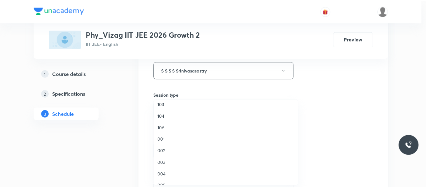
scroll to position [27, 0]
click at [163, 140] on span "001" at bounding box center [228, 139] width 138 height 7
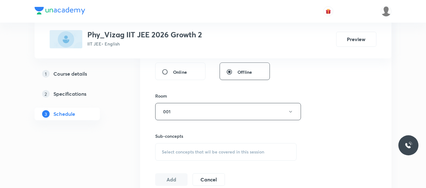
scroll to position [294, 0]
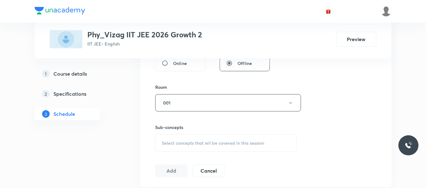
click at [181, 141] on span "Select concepts that wil be covered in this session" at bounding box center [213, 143] width 103 height 5
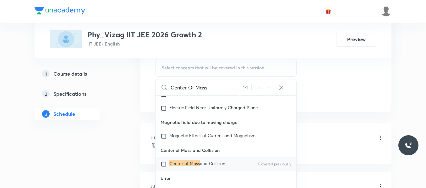
scroll to position [372, 0]
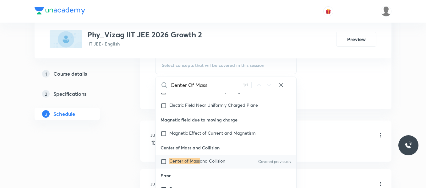
type input "Center Of Mass"
click at [164, 165] on input "checkbox" at bounding box center [165, 162] width 9 height 6
checkbox input "true"
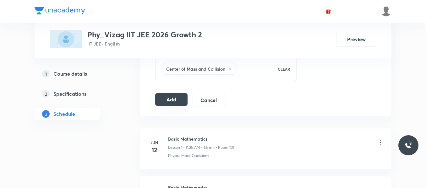
click at [181, 101] on button "Add" at bounding box center [171, 99] width 32 height 13
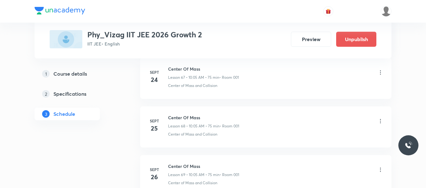
scroll to position [3439, 0]
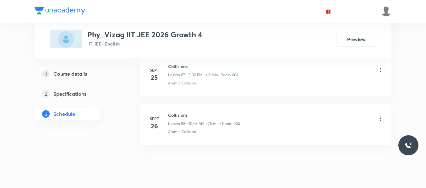
scroll to position [4605, 0]
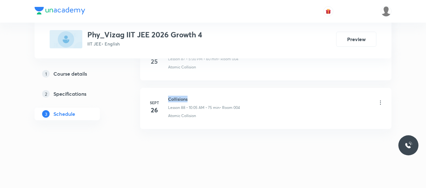
drag, startPoint x: 167, startPoint y: 98, endPoint x: 199, endPoint y: 97, distance: 32.4
click at [199, 97] on div "[DATE] Collisions Lesson 88 • 10:05 AM • 75 min • Room 004 Atomic Collision" at bounding box center [266, 107] width 236 height 23
copy h6 "Collisions"
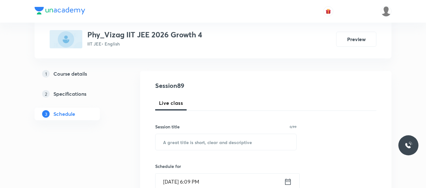
scroll to position [55, 0]
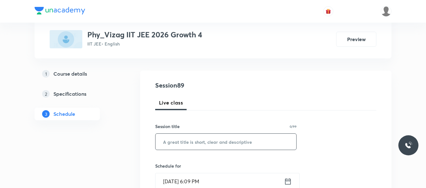
click at [186, 142] on input "text" at bounding box center [226, 142] width 141 height 16
paste input "Collisions"
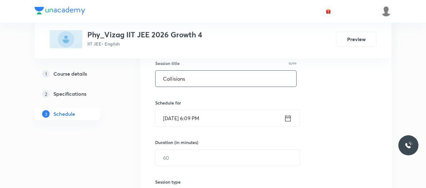
scroll to position [119, 0]
type input "Collisions"
click at [289, 123] on div "[DATE] 6:09 PM ​" at bounding box center [227, 118] width 145 height 17
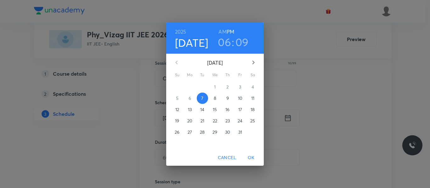
click at [215, 98] on p "8" at bounding box center [215, 98] width 3 height 6
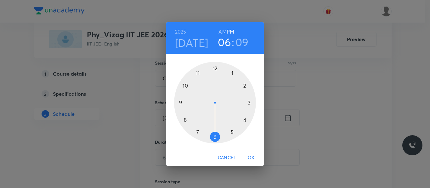
click at [222, 33] on h6 "AM" at bounding box center [222, 31] width 8 height 9
click at [186, 86] on div at bounding box center [215, 103] width 82 height 82
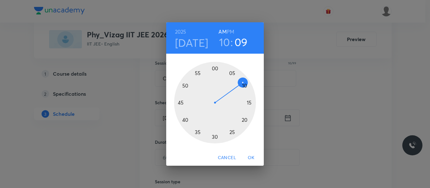
click at [233, 74] on div at bounding box center [215, 103] width 82 height 82
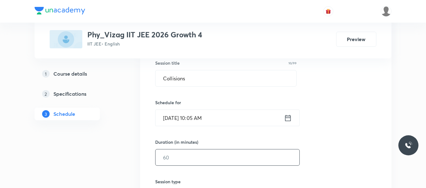
click at [189, 159] on input "text" at bounding box center [228, 158] width 144 height 16
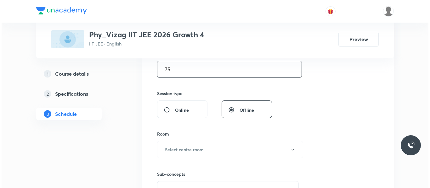
scroll to position [210, 0]
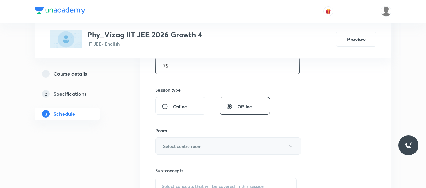
type input "75"
click at [188, 149] on h6 "Select centre room" at bounding box center [182, 146] width 39 height 7
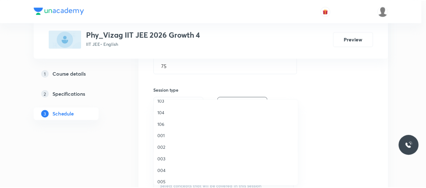
scroll to position [31, 0]
click at [164, 171] on span "004" at bounding box center [228, 171] width 138 height 7
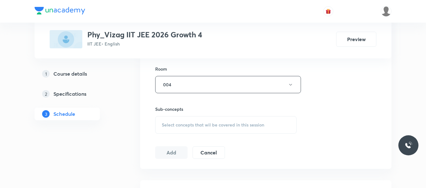
scroll to position [274, 0]
click at [181, 127] on div "Select concepts that wil be covered in this session" at bounding box center [226, 124] width 142 height 18
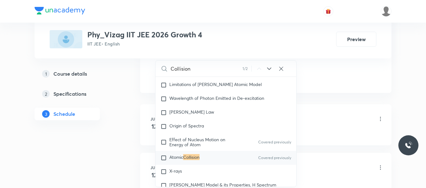
scroll to position [352, 0]
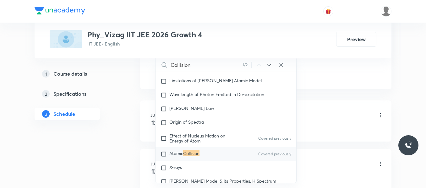
type input "Collision"
click at [166, 155] on input "checkbox" at bounding box center [165, 154] width 9 height 6
checkbox input "true"
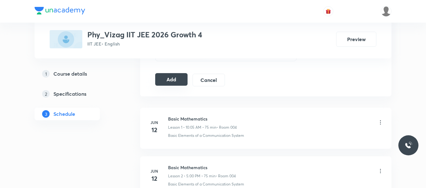
click at [173, 83] on button "Add" at bounding box center [171, 79] width 32 height 13
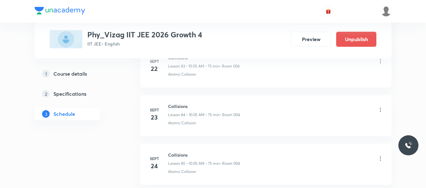
scroll to position [4365, 0]
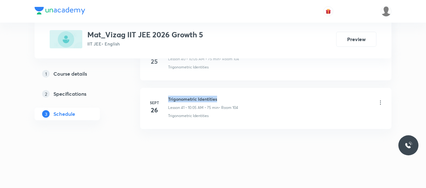
drag, startPoint x: 168, startPoint y: 97, endPoint x: 259, endPoint y: 89, distance: 91.8
click at [259, 89] on li "[DATE] Trigonometric Identities Lesson 41 • 10:05 AM • 75 min • Room 104 Trigon…" at bounding box center [266, 108] width 252 height 41
copy h6 "Trigonometric Identities"
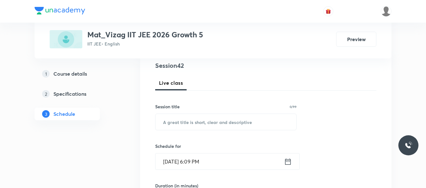
scroll to position [76, 0]
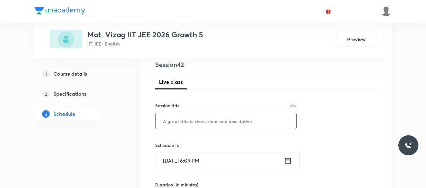
click at [212, 116] on input "text" at bounding box center [226, 121] width 141 height 16
paste input "Trigonometric Identities"
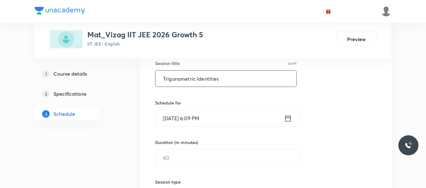
scroll to position [119, 0]
type input "Trigonometric Identities"
click at [286, 118] on icon at bounding box center [289, 118] width 6 height 6
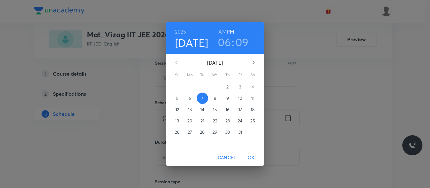
click at [216, 99] on p "8" at bounding box center [215, 98] width 3 height 6
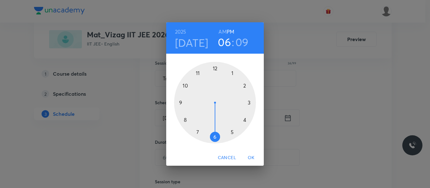
click at [222, 31] on h6 "AM" at bounding box center [222, 31] width 8 height 9
click at [186, 86] on div at bounding box center [215, 103] width 82 height 82
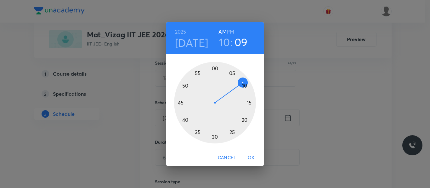
click at [232, 74] on div at bounding box center [215, 103] width 82 height 82
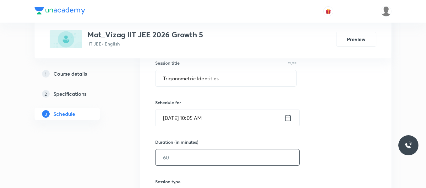
click at [188, 164] on input "text" at bounding box center [228, 158] width 144 height 16
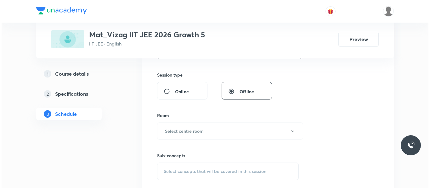
scroll to position [226, 0]
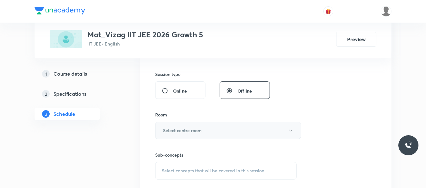
type input "75"
click at [189, 135] on button "Select centre room" at bounding box center [228, 130] width 146 height 17
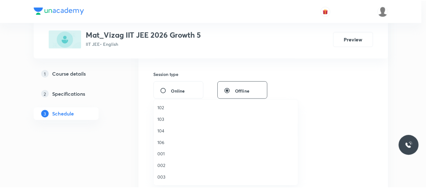
scroll to position [11, 0]
click at [164, 132] on span "104" at bounding box center [228, 132] width 138 height 7
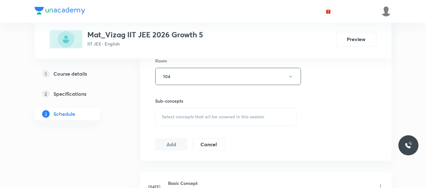
scroll to position [281, 0]
click at [196, 117] on span "Select concepts that wil be covered in this session" at bounding box center [213, 116] width 103 height 5
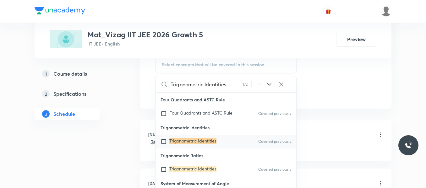
scroll to position [333, 0]
type input "Trigonometric Identities"
click at [164, 141] on input "checkbox" at bounding box center [165, 141] width 9 height 6
checkbox input "true"
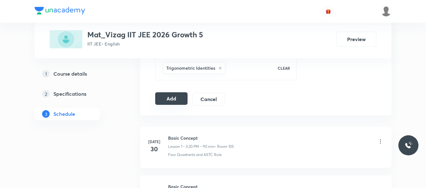
click at [172, 98] on button "Add" at bounding box center [171, 98] width 32 height 13
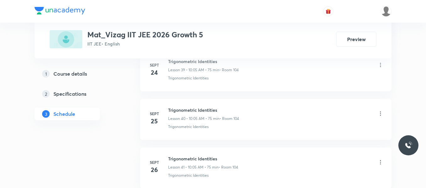
scroll to position [2025, 0]
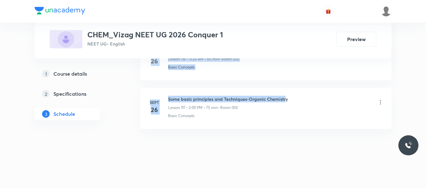
click at [283, 92] on li "Sept 26 Some basic principles and Techniques-Organic Chemistry Lesson 117 • 2:0…" at bounding box center [266, 108] width 252 height 41
drag, startPoint x: 168, startPoint y: 99, endPoint x: 314, endPoint y: 94, distance: 146.3
click at [314, 94] on li "Sept 26 Some basic principles and Techniques-Organic Chemistry Lesson 117 • 2:0…" at bounding box center [266, 108] width 252 height 41
copy h6 "Some basic principles and Techniques-Organic Chemistry"
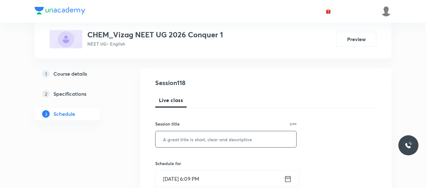
scroll to position [58, 0]
click at [185, 139] on input "text" at bounding box center [226, 139] width 141 height 16
paste input "Some basic principles and Techniques-Organic Chemistry"
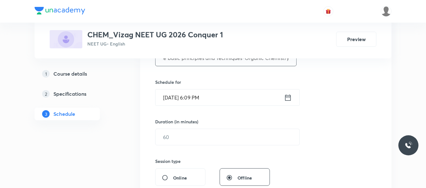
scroll to position [140, 0]
type input "Some basic principles and Techniques-Organic Chemistry"
click at [287, 95] on icon at bounding box center [289, 97] width 6 height 6
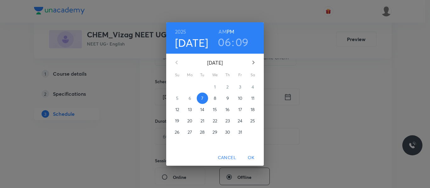
click at [215, 99] on p "8" at bounding box center [215, 98] width 3 height 6
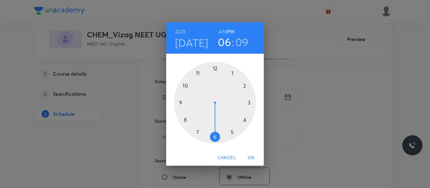
click at [222, 30] on h6 "AM" at bounding box center [222, 31] width 8 height 9
click at [186, 86] on div at bounding box center [215, 103] width 82 height 82
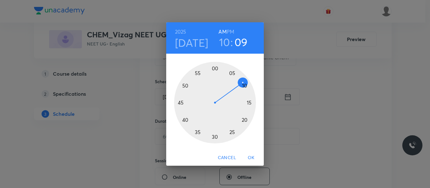
click at [232, 74] on div at bounding box center [215, 103] width 82 height 82
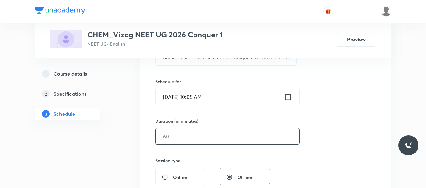
click at [185, 134] on input "text" at bounding box center [228, 137] width 144 height 16
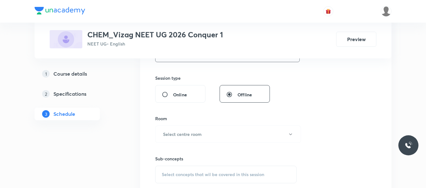
scroll to position [230, 0]
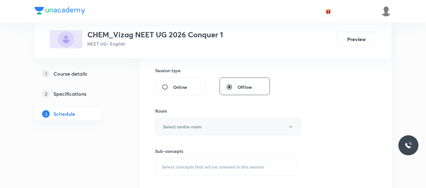
type input "75"
click at [183, 125] on h6 "Select centre room" at bounding box center [182, 127] width 39 height 7
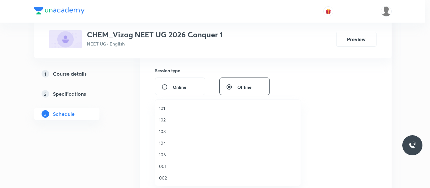
click at [166, 176] on span "002" at bounding box center [228, 178] width 138 height 7
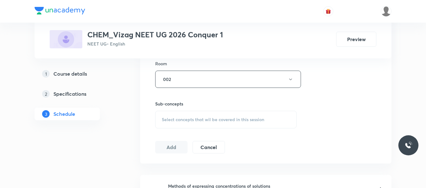
scroll to position [278, 0]
click at [179, 118] on span "Select concepts that wil be covered in this session" at bounding box center [213, 119] width 103 height 5
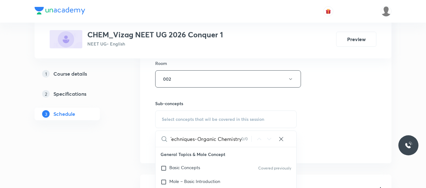
scroll to position [0, 65]
drag, startPoint x: 195, startPoint y: 140, endPoint x: 251, endPoint y: 146, distance: 56.6
click at [251, 146] on div "Some basic principles and Techniques-Organic Chemistry 0 / 0 ​" at bounding box center [226, 139] width 141 height 16
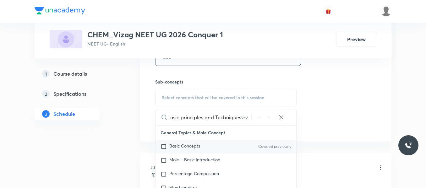
type input "Some basic principles and Techniques"
click at [164, 147] on input "checkbox" at bounding box center [165, 147] width 9 height 6
checkbox input "true"
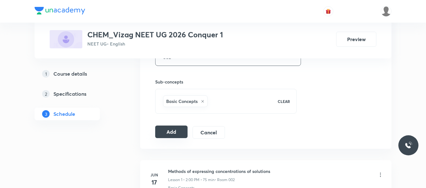
click at [182, 134] on button "Add" at bounding box center [171, 132] width 32 height 13
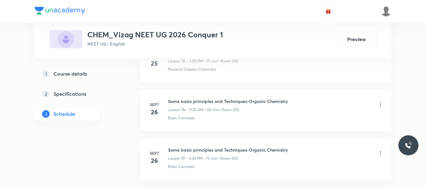
scroll to position [5972, 0]
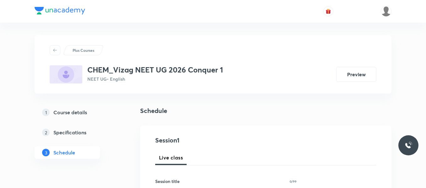
click at [76, 114] on h5 "Course details" at bounding box center [70, 113] width 34 height 8
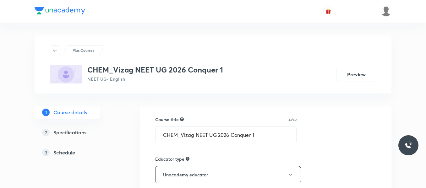
click at [108, 145] on div "1 Course details 2 Specifications 3 Schedule" at bounding box center [78, 136] width 86 height 60
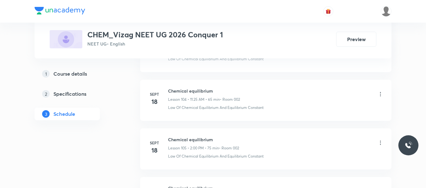
scroll to position [6025, 0]
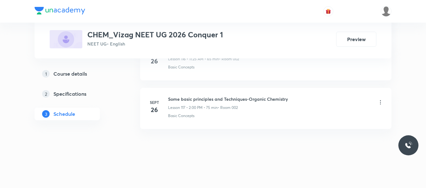
click at [82, 75] on h5 "Course details" at bounding box center [70, 74] width 34 height 8
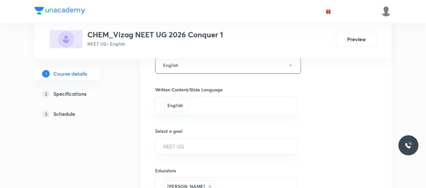
scroll to position [434, 0]
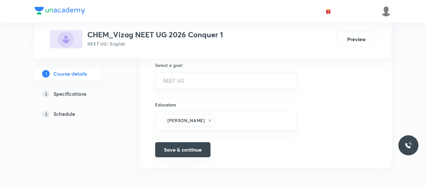
click at [160, 148] on button "Save & continue" at bounding box center [182, 149] width 55 height 15
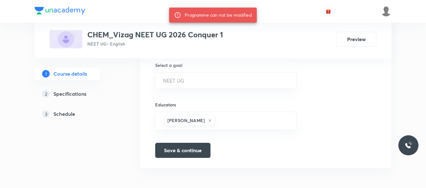
click at [66, 114] on h5 "Schedule" at bounding box center [64, 114] width 22 height 8
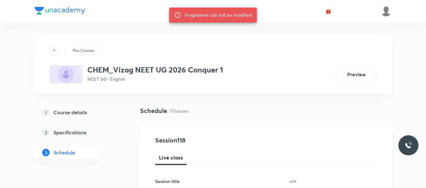
click at [66, 114] on h5 "Course details" at bounding box center [70, 113] width 34 height 8
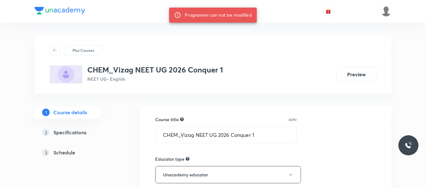
click at [65, 150] on h5 "Schedule" at bounding box center [64, 153] width 22 height 8
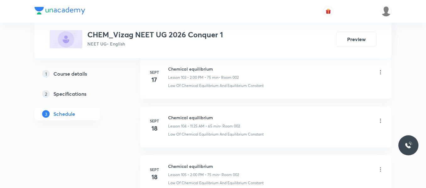
scroll to position [6025, 0]
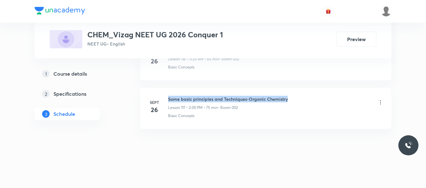
drag, startPoint x: 168, startPoint y: 97, endPoint x: 325, endPoint y: 93, distance: 157.3
click at [325, 93] on li "[DATE] Some basic principles and Techniques-Organic Chemistry Lesson 117 • 2:00…" at bounding box center [266, 108] width 252 height 41
copy h6 "Some basic principles and Techniques-Organic Chemistry"
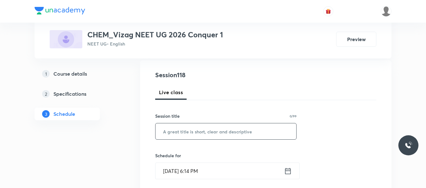
scroll to position [66, 0]
click at [211, 136] on input "text" at bounding box center [226, 131] width 141 height 16
paste input "Some basic principles and Techniques-Organic Chemistry"
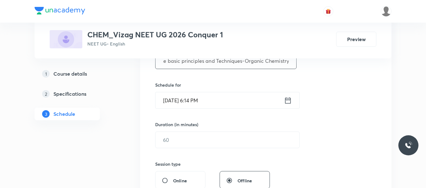
scroll to position [136, 0]
type input "Some basic principles and Techniques-Organic Chemistry"
click at [291, 99] on icon at bounding box center [288, 100] width 8 height 9
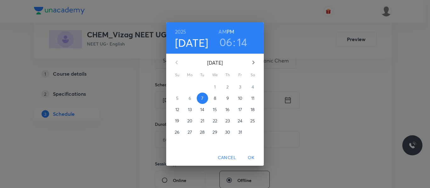
click at [214, 100] on p "8" at bounding box center [215, 98] width 3 height 6
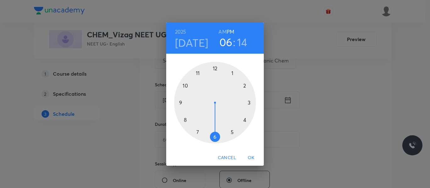
click at [225, 30] on h6 "AM" at bounding box center [222, 31] width 8 height 9
click at [185, 86] on div at bounding box center [215, 103] width 82 height 82
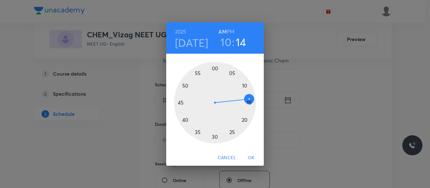
click at [231, 72] on div at bounding box center [215, 103] width 82 height 82
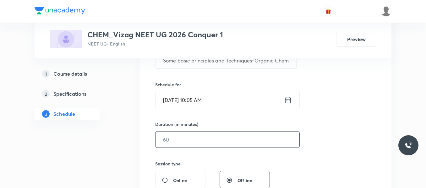
click at [169, 142] on input "text" at bounding box center [228, 140] width 144 height 16
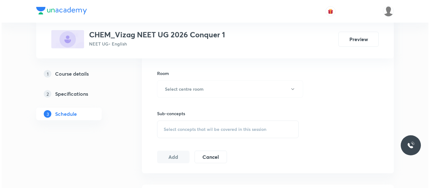
scroll to position [269, 0]
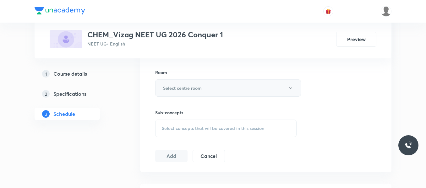
type input "75"
click at [188, 91] on h6 "Select centre room" at bounding box center [182, 88] width 39 height 7
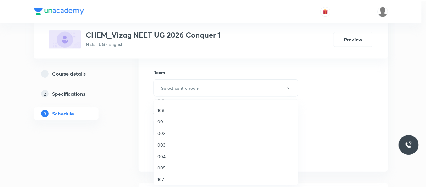
scroll to position [45, 0]
click at [163, 136] on span "002" at bounding box center [228, 133] width 138 height 7
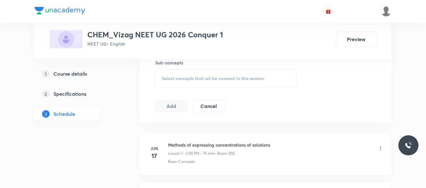
scroll to position [319, 0]
click at [175, 76] on span "Select concepts that wil be covered in this session" at bounding box center [213, 78] width 103 height 5
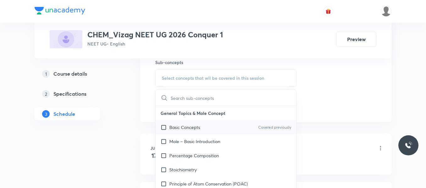
click at [165, 126] on input "checkbox" at bounding box center [165, 127] width 9 height 7
checkbox input "true"
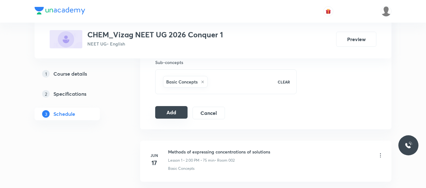
click at [165, 111] on button "Add" at bounding box center [171, 112] width 32 height 13
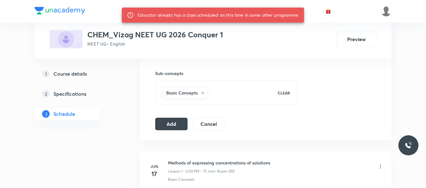
scroll to position [308, 0]
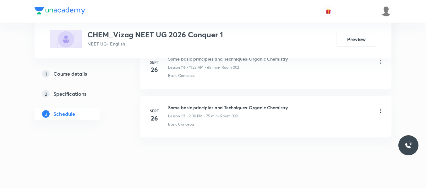
scroll to position [6015, 0]
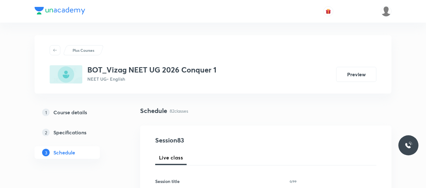
click at [97, 157] on div "3 Schedule" at bounding box center [67, 153] width 65 height 13
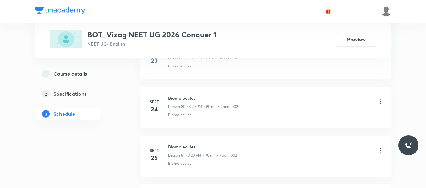
scroll to position [4313, 0]
drag, startPoint x: 167, startPoint y: 99, endPoint x: 214, endPoint y: 96, distance: 47.6
click at [214, 96] on div "[DATE] Biomolecules Lesson 82 • 3:20 PM • 90 min • Room 002 Biomolecules" at bounding box center [266, 107] width 236 height 23
click at [214, 96] on h6 "Biomolecules" at bounding box center [203, 99] width 70 height 7
drag, startPoint x: 168, startPoint y: 95, endPoint x: 209, endPoint y: 98, distance: 41.0
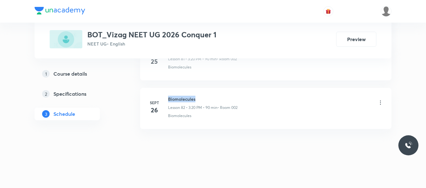
click at [209, 98] on li "[DATE] Biomolecules Lesson 82 • 3:20 PM • 90 min • Room 002 Biomolecules" at bounding box center [266, 108] width 252 height 41
copy h6 "Biomolecules"
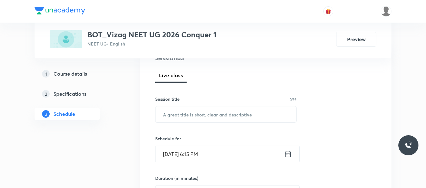
scroll to position [84, 0]
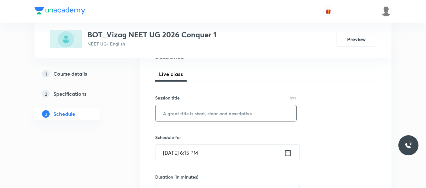
click at [192, 110] on input "text" at bounding box center [226, 113] width 141 height 16
paste input "Biomolecules"
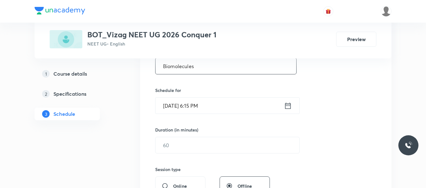
scroll to position [131, 0]
type input "Biomolecules"
click at [287, 105] on icon at bounding box center [289, 105] width 6 height 6
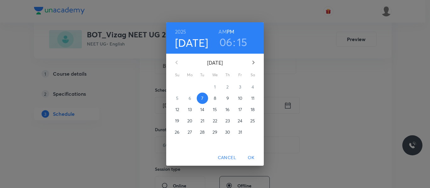
click at [216, 101] on p "8" at bounding box center [215, 98] width 3 height 6
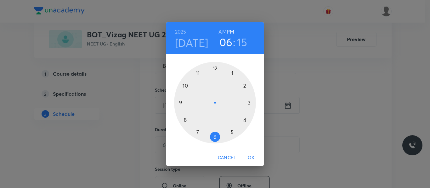
click at [223, 30] on h6 "AM" at bounding box center [222, 31] width 8 height 9
click at [186, 86] on div at bounding box center [215, 103] width 82 height 82
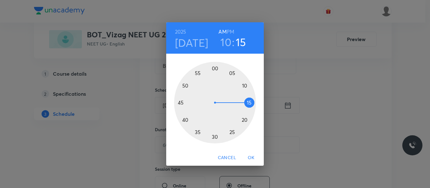
click at [228, 41] on h3 "10" at bounding box center [225, 42] width 11 height 13
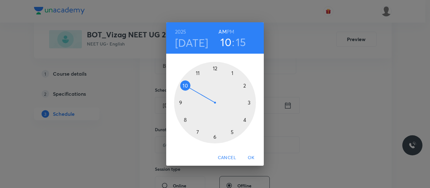
click at [197, 73] on div at bounding box center [215, 103] width 82 height 82
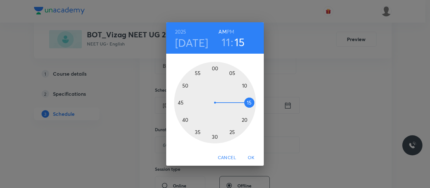
click at [231, 131] on div at bounding box center [215, 103] width 82 height 82
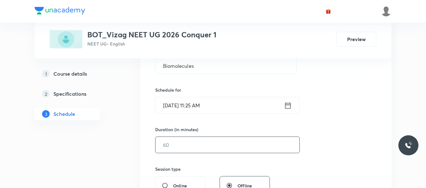
click at [202, 146] on input "text" at bounding box center [228, 145] width 144 height 16
click at [202, 146] on input "65" at bounding box center [228, 145] width 144 height 16
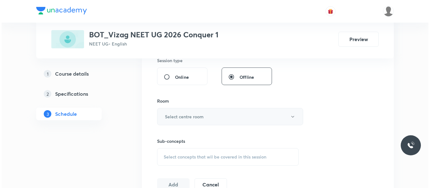
scroll to position [240, 0]
type input "65"
click at [186, 113] on button "Select centre room" at bounding box center [228, 116] width 146 height 17
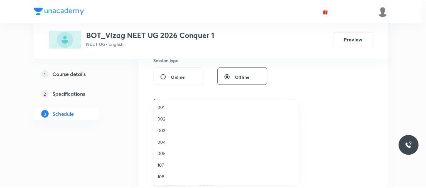
scroll to position [59, 0]
click at [163, 117] on span "002" at bounding box center [228, 119] width 138 height 7
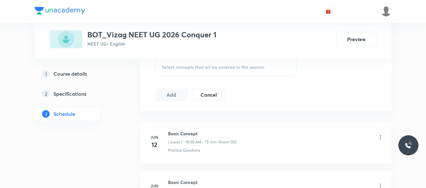
scroll to position [330, 0]
click at [177, 68] on span "Select concepts that wil be covered in this session" at bounding box center [213, 66] width 103 height 5
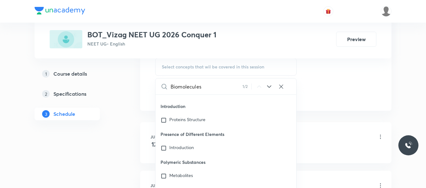
scroll to position [25616, 0]
type input "Biomolecules"
checkbox input "true"
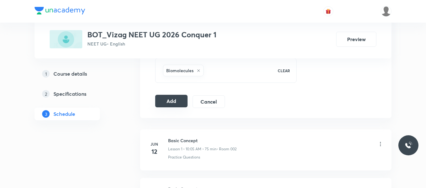
click at [177, 104] on button "Add" at bounding box center [171, 101] width 32 height 13
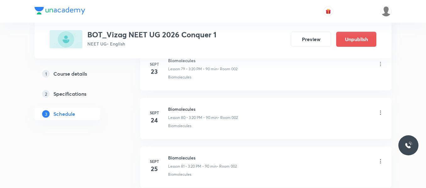
scroll to position [4073, 0]
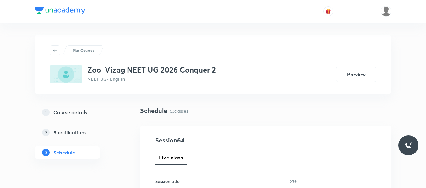
click at [120, 131] on link "2 Specifications" at bounding box center [78, 132] width 86 height 13
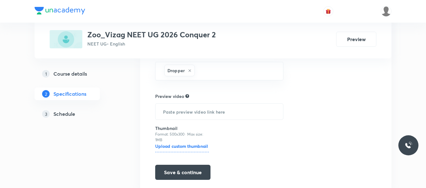
scroll to position [273, 0]
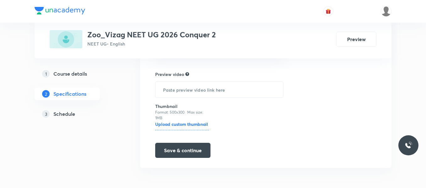
click at [72, 113] on h5 "Schedule" at bounding box center [64, 114] width 22 height 8
click at [112, 131] on div "1 Course details 2 Specifications 3 Schedule" at bounding box center [78, 5] width 86 height 344
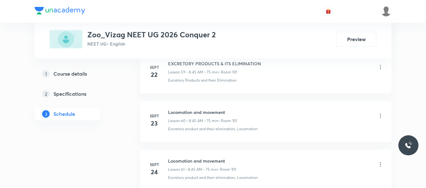
scroll to position [3387, 0]
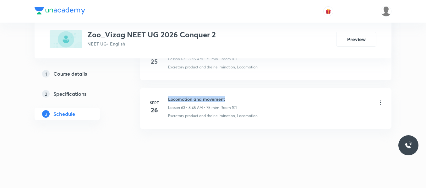
drag, startPoint x: 167, startPoint y: 97, endPoint x: 243, endPoint y: 92, distance: 75.7
click at [243, 92] on li "Sept 26 Locomotion and movement Lesson 63 • 8:45 AM • 75 min • Room 101 Excreto…" at bounding box center [266, 108] width 252 height 41
copy h6 "Locomotion and movement"
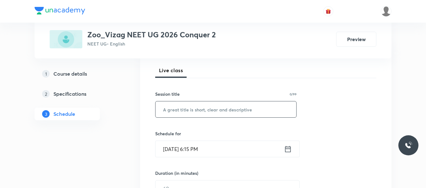
scroll to position [90, 0]
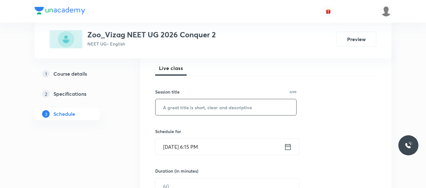
click at [205, 102] on input "text" at bounding box center [226, 107] width 141 height 16
paste input "Locomotion and movement"
type input "Locomotion and movement"
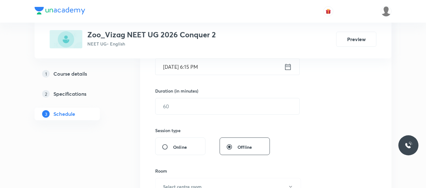
scroll to position [171, 0]
click at [287, 68] on icon at bounding box center [288, 66] width 8 height 9
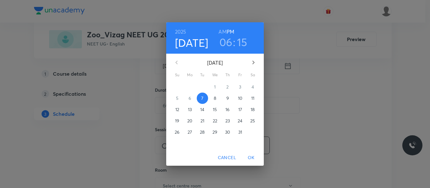
click at [216, 99] on p "8" at bounding box center [215, 98] width 3 height 6
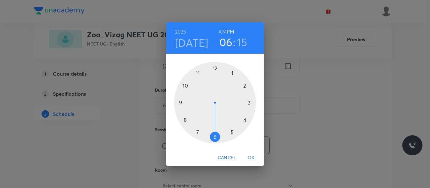
click at [223, 31] on h6 "AM" at bounding box center [222, 31] width 8 height 9
click at [197, 74] on div at bounding box center [215, 103] width 82 height 82
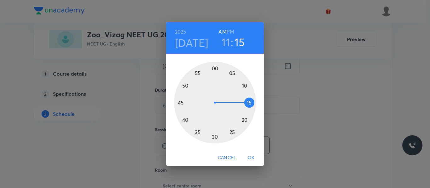
click at [231, 133] on div at bounding box center [215, 103] width 82 height 82
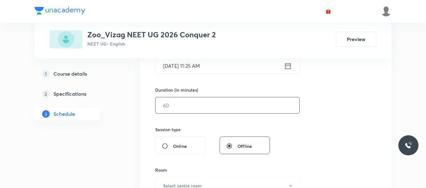
click at [195, 108] on input "text" at bounding box center [228, 105] width 144 height 16
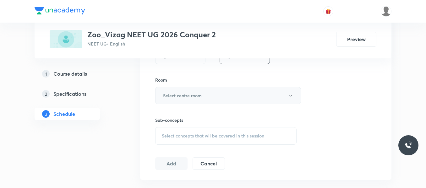
scroll to position [261, 0]
type input "65"
click at [198, 92] on h6 "Select centre room" at bounding box center [182, 95] width 39 height 7
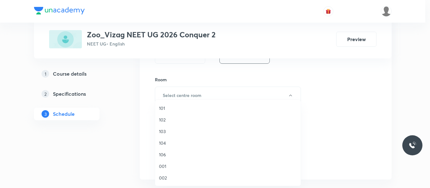
click at [158, 108] on li "101" at bounding box center [227, 109] width 145 height 12
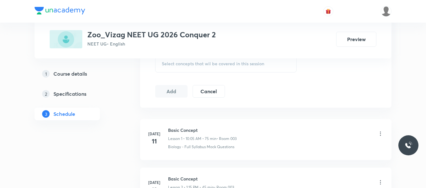
scroll to position [334, 0]
click at [183, 65] on span "Select concepts that wil be covered in this session" at bounding box center [213, 62] width 103 height 5
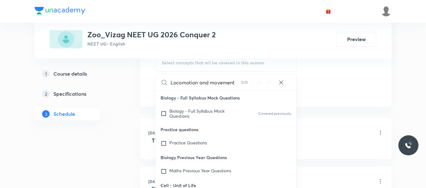
drag, startPoint x: 199, startPoint y: 82, endPoint x: 240, endPoint y: 86, distance: 41.0
click at [240, 86] on input "Locomotion and movement" at bounding box center [206, 83] width 71 height 16
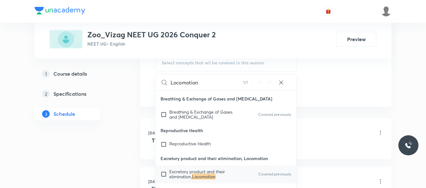
scroll to position [3116, 0]
type input "Locomotion"
click at [163, 175] on input "checkbox" at bounding box center [165, 174] width 9 height 10
checkbox input "true"
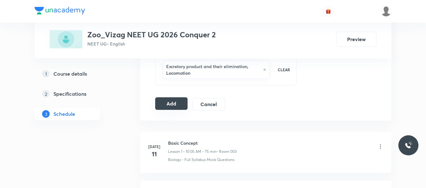
click at [179, 104] on button "Add" at bounding box center [171, 103] width 32 height 13
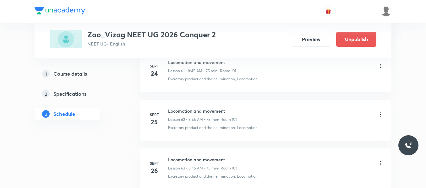
scroll to position [3146, 0]
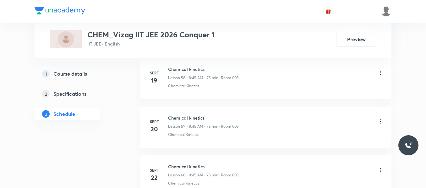
scroll to position [3484, 0]
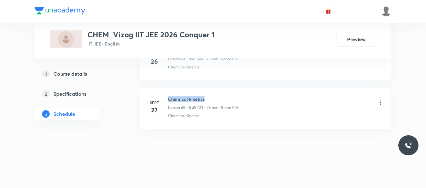
drag, startPoint x: 168, startPoint y: 97, endPoint x: 233, endPoint y: 92, distance: 65.4
click at [233, 92] on li "[DATE] Chemical kinetics Lesson 65 • 8:45 AM • 75 min • Room 003 Chemical Kinet…" at bounding box center [266, 108] width 252 height 41
copy h6 "Chemical kinetics"
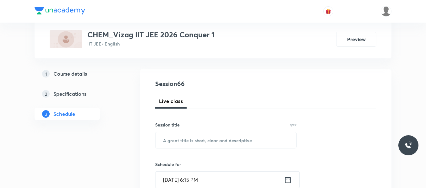
scroll to position [57, 0]
click at [186, 141] on input "text" at bounding box center [226, 140] width 141 height 16
paste input "Chemical kinetics"
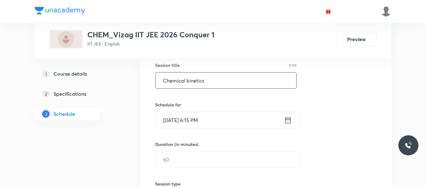
scroll to position [117, 0]
type input "Chemical kinetics"
click at [288, 118] on icon at bounding box center [289, 120] width 6 height 6
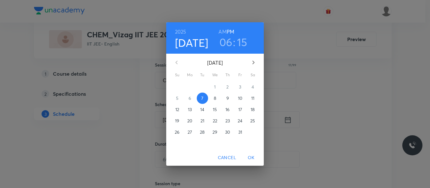
click at [215, 100] on p "8" at bounding box center [215, 98] width 3 height 6
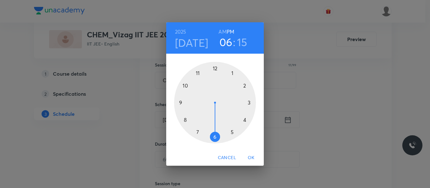
click at [225, 33] on h6 "AM" at bounding box center [222, 31] width 8 height 9
click at [198, 74] on div at bounding box center [215, 103] width 82 height 82
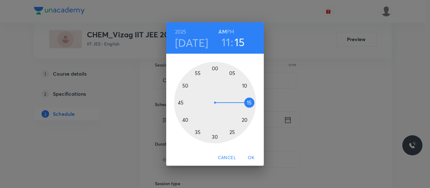
click at [232, 134] on div at bounding box center [215, 103] width 82 height 82
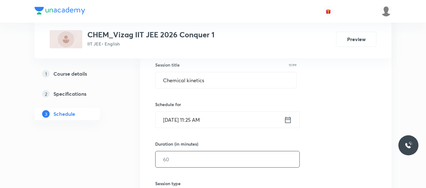
click at [202, 158] on input "text" at bounding box center [228, 160] width 144 height 16
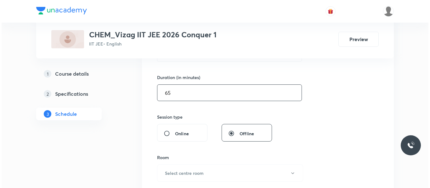
scroll to position [184, 0]
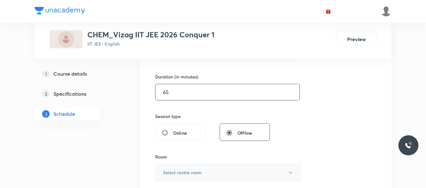
type input "65"
click at [178, 170] on h6 "Select centre room" at bounding box center [182, 173] width 39 height 7
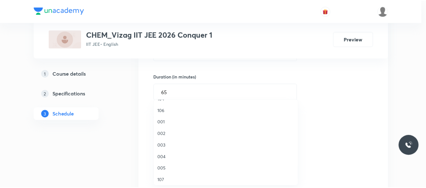
scroll to position [45, 0]
click at [163, 146] on span "003" at bounding box center [228, 145] width 138 height 7
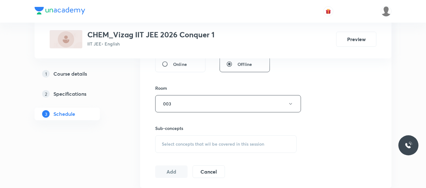
scroll to position [257, 0]
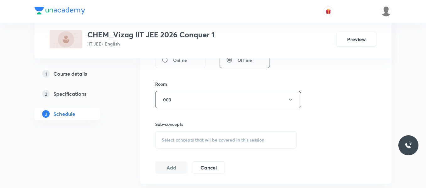
click at [187, 138] on span "Select concepts that wil be covered in this session" at bounding box center [213, 140] width 103 height 5
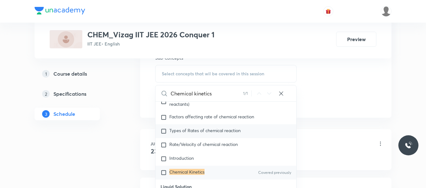
scroll to position [324, 0]
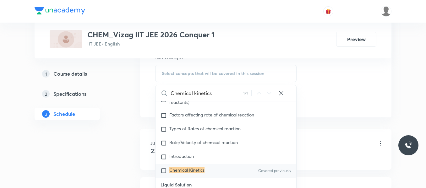
type input "Chemical kinetics"
click at [165, 174] on input "checkbox" at bounding box center [165, 171] width 9 height 6
checkbox input "true"
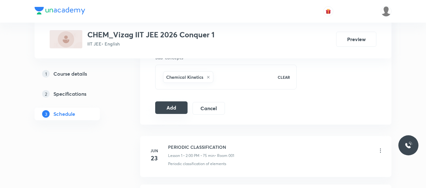
click at [173, 109] on button "Add" at bounding box center [171, 108] width 32 height 13
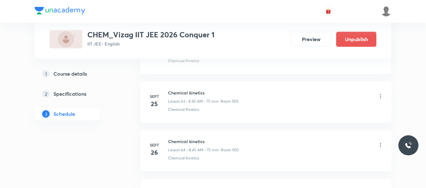
scroll to position [3244, 0]
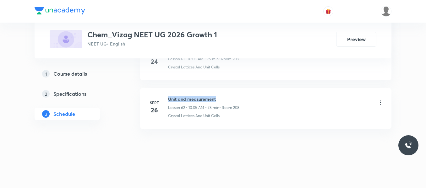
drag, startPoint x: 168, startPoint y: 100, endPoint x: 247, endPoint y: 95, distance: 79.1
click at [247, 95] on li "Sept 26 Unit and measurement Lesson 62 • 10:05 AM • 75 min • Room 208 Crystal L…" at bounding box center [266, 108] width 252 height 41
copy h6 "Unit and measurement"
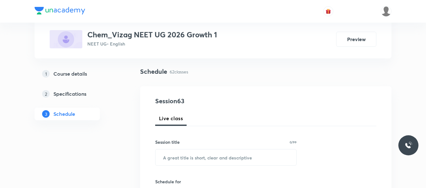
scroll to position [42, 0]
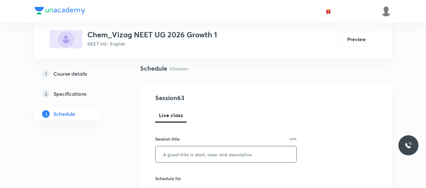
click at [198, 154] on input "text" at bounding box center [226, 155] width 141 height 16
paste input "Unit and measurement"
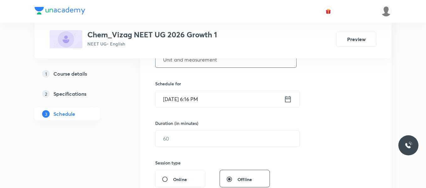
scroll to position [139, 0]
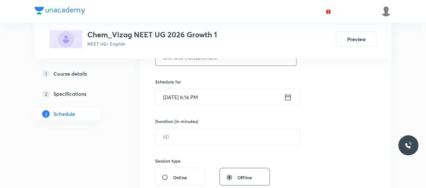
type input "Unit and measurement"
click at [287, 98] on icon at bounding box center [288, 97] width 8 height 9
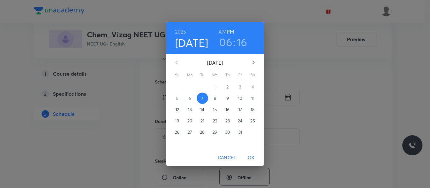
click at [214, 97] on p "8" at bounding box center [215, 98] width 3 height 6
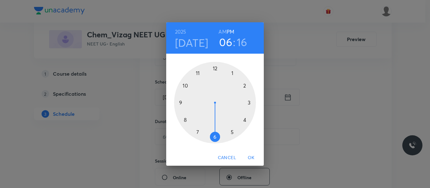
click at [221, 30] on h6 "AM" at bounding box center [222, 31] width 8 height 9
click at [197, 74] on div at bounding box center [215, 103] width 82 height 82
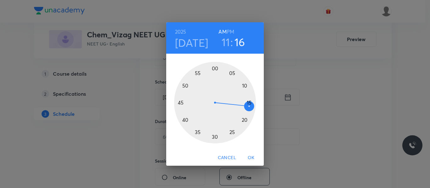
click at [231, 132] on div at bounding box center [215, 103] width 82 height 82
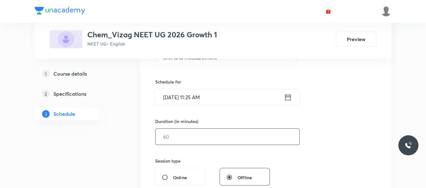
click at [191, 140] on input "text" at bounding box center [228, 137] width 144 height 16
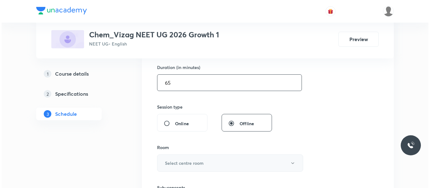
scroll to position [192, 0]
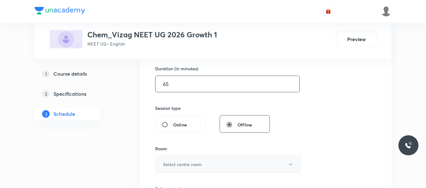
type input "65"
click at [182, 167] on h6 "Select centre room" at bounding box center [182, 164] width 39 height 7
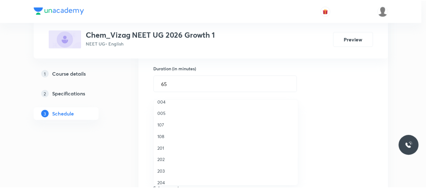
scroll to position [100, 0]
click at [160, 147] on span "201" at bounding box center [228, 148] width 138 height 7
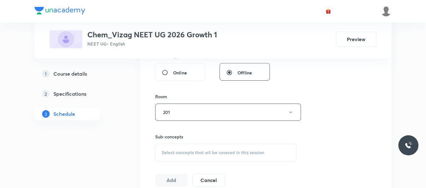
scroll to position [245, 0]
click at [180, 154] on span "Select concepts that wil be covered in this session" at bounding box center [213, 152] width 103 height 5
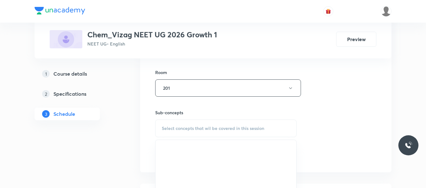
scroll to position [269, 0]
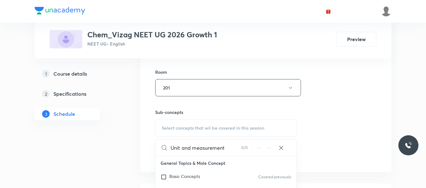
drag, startPoint x: 181, startPoint y: 147, endPoint x: 243, endPoint y: 142, distance: 62.8
click at [243, 142] on div "Unit and measurement 0 / 0 ​" at bounding box center [226, 148] width 141 height 16
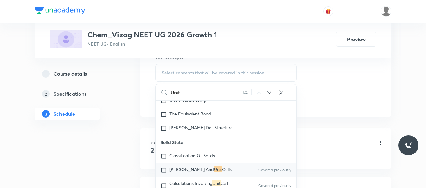
scroll to position [325, 0]
type input "Unit"
click at [162, 173] on input "checkbox" at bounding box center [165, 170] width 9 height 6
checkbox input "true"
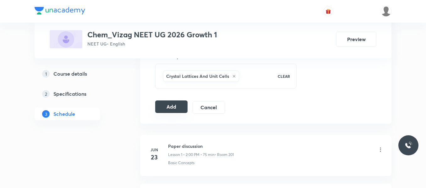
click at [180, 107] on button "Add" at bounding box center [171, 107] width 32 height 13
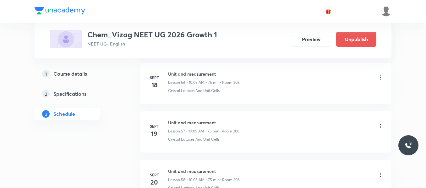
scroll to position [3098, 0]
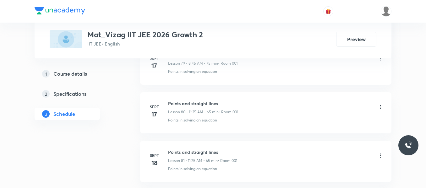
scroll to position [4987, 0]
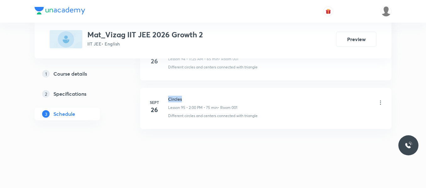
drag, startPoint x: 170, startPoint y: 96, endPoint x: 214, endPoint y: 92, distance: 43.9
click at [214, 92] on li "[DATE] Circles Lesson 95 • 2:00 PM • 75 min • Room 001 Different circles and ce…" at bounding box center [266, 108] width 252 height 41
copy h6 "Circles"
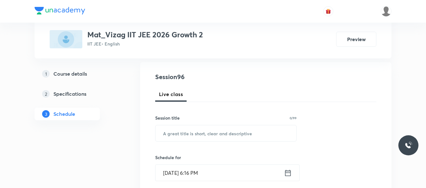
scroll to position [68, 0]
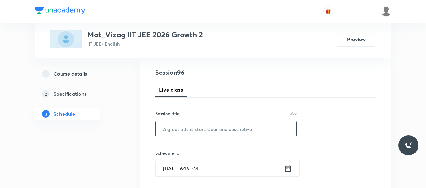
click at [183, 127] on input "text" at bounding box center [226, 129] width 141 height 16
paste input "Circles"
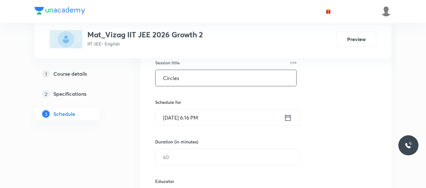
scroll to position [119, 0]
type input "Circles"
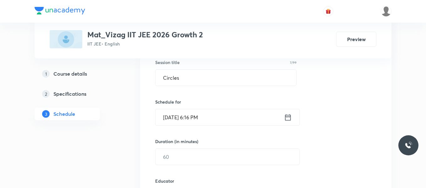
click at [292, 115] on div "[DATE] 6:16 PM ​" at bounding box center [227, 117] width 145 height 17
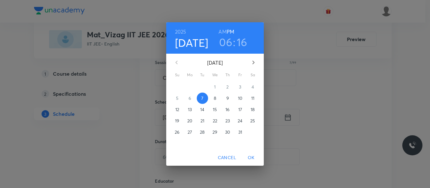
click at [214, 98] on p "8" at bounding box center [215, 98] width 3 height 6
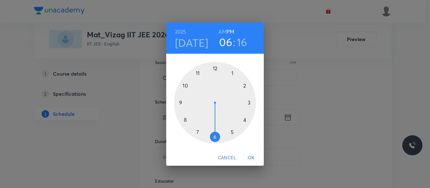
click at [223, 31] on h6 "AM" at bounding box center [222, 31] width 8 height 9
click at [198, 74] on div at bounding box center [215, 103] width 82 height 82
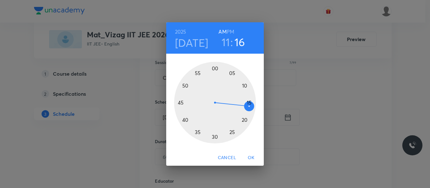
click at [232, 132] on div at bounding box center [215, 103] width 82 height 82
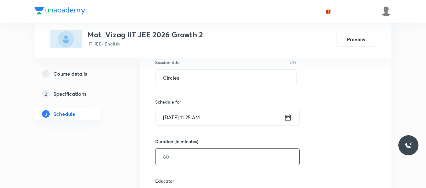
click at [189, 155] on input "text" at bounding box center [228, 157] width 144 height 16
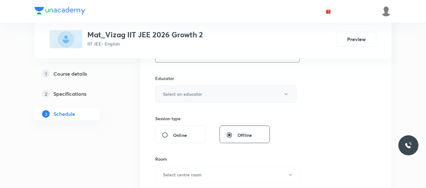
scroll to position [222, 0]
type input "65"
click at [201, 93] on h6 "Select an educator" at bounding box center [182, 94] width 39 height 7
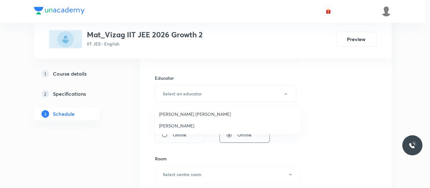
click at [180, 114] on span "[PERSON_NAME] [PERSON_NAME]" at bounding box center [228, 114] width 138 height 7
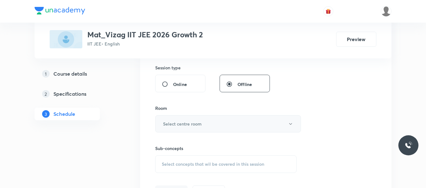
scroll to position [273, 0]
click at [189, 125] on h6 "Select centre room" at bounding box center [182, 123] width 39 height 7
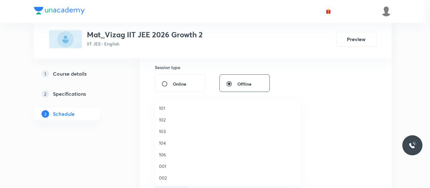
click at [165, 169] on span "001" at bounding box center [228, 166] width 138 height 7
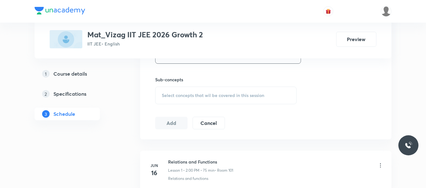
scroll to position [342, 0]
click at [181, 86] on div "Select concepts that wil be covered in this session" at bounding box center [226, 95] width 142 height 18
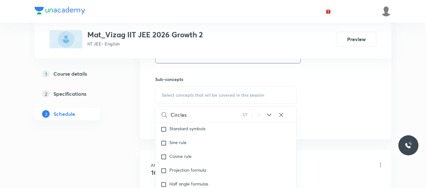
scroll to position [2958, 0]
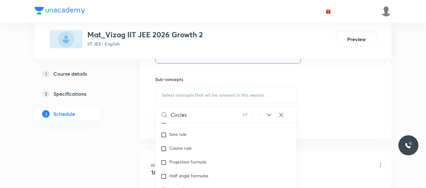
type input "Circles"
click at [268, 114] on icon at bounding box center [269, 115] width 4 height 3
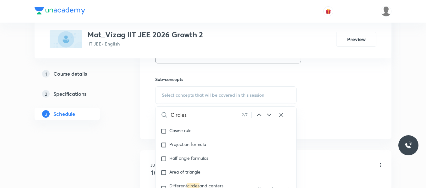
click at [268, 114] on icon at bounding box center [269, 115] width 4 height 3
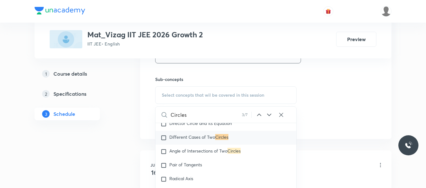
scroll to position [3983, 0]
click at [163, 141] on input "checkbox" at bounding box center [165, 138] width 9 height 6
checkbox input "true"
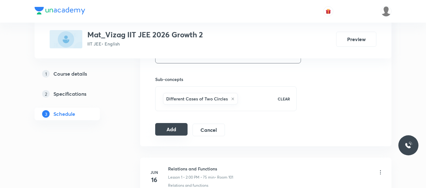
click at [163, 136] on button "Add" at bounding box center [171, 129] width 32 height 13
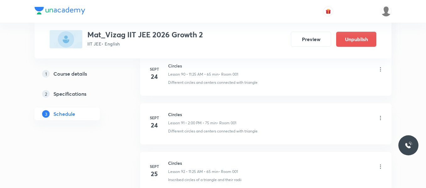
scroll to position [4707, 0]
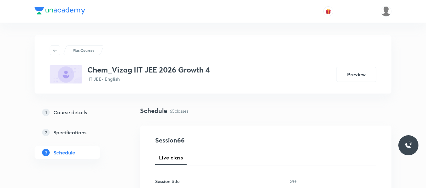
click at [112, 137] on link "2 Specifications" at bounding box center [78, 132] width 86 height 13
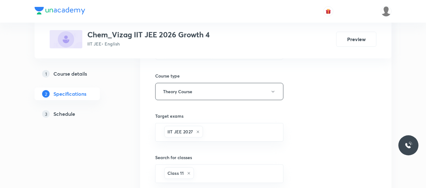
click at [66, 113] on h5 "Schedule" at bounding box center [64, 114] width 22 height 8
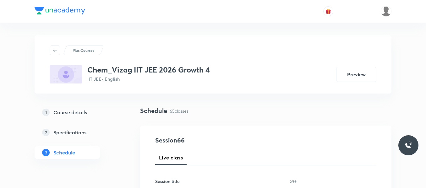
click at [116, 146] on div "1 Course details 2 Specifications 3 Schedule" at bounding box center [78, 136] width 86 height 60
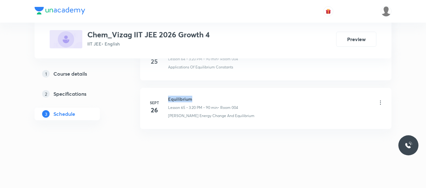
drag, startPoint x: 168, startPoint y: 99, endPoint x: 222, endPoint y: 96, distance: 54.2
click at [222, 96] on div "[DATE] Equilibrium Lesson 65 • 3:20 PM • 90 min • Room 004 [PERSON_NAME] Energy…" at bounding box center [266, 107] width 236 height 23
copy h6 "Equilibrium"
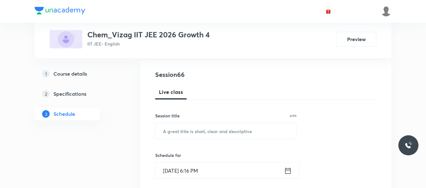
scroll to position [76, 0]
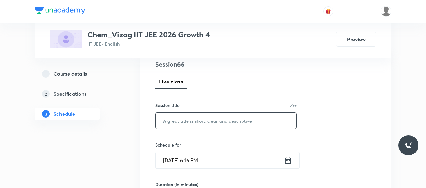
click at [194, 120] on input "text" at bounding box center [226, 121] width 141 height 16
paste input "Equilibrium"
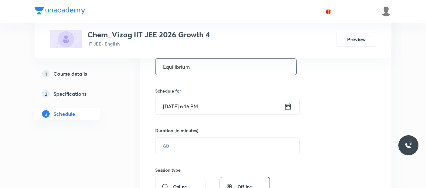
scroll to position [143, 0]
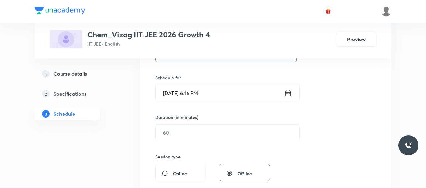
type input "Equilibrium"
click at [290, 93] on icon at bounding box center [288, 93] width 8 height 9
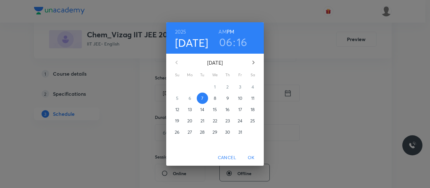
click at [212, 101] on span "8" at bounding box center [214, 98] width 11 height 6
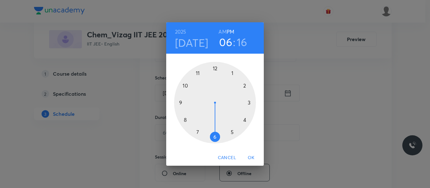
click at [224, 30] on h6 "AM" at bounding box center [222, 31] width 8 height 9
click at [197, 72] on div at bounding box center [215, 103] width 82 height 82
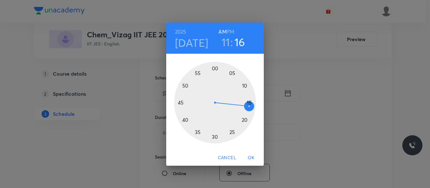
click at [232, 132] on div at bounding box center [215, 103] width 82 height 82
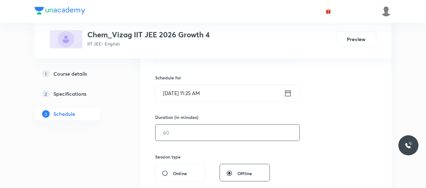
click at [192, 137] on input "text" at bounding box center [228, 133] width 144 height 16
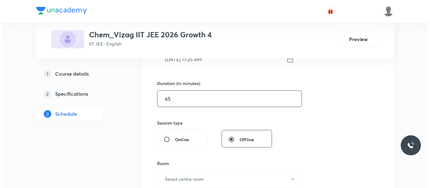
scroll to position [180, 0]
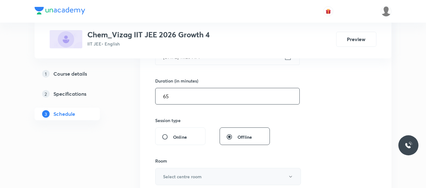
type input "65"
click at [195, 173] on button "Select centre room" at bounding box center [228, 176] width 146 height 17
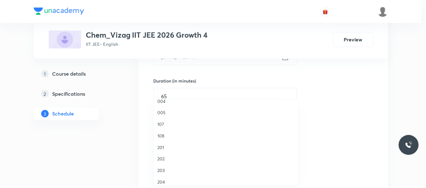
scroll to position [100, 0]
click at [164, 102] on span "004" at bounding box center [228, 101] width 138 height 7
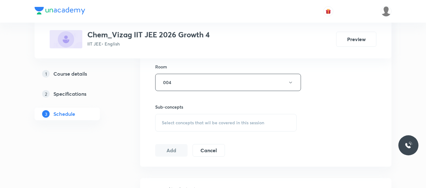
scroll to position [275, 0]
click at [194, 122] on span "Select concepts that wil be covered in this session" at bounding box center [213, 122] width 103 height 5
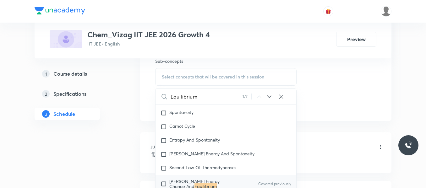
scroll to position [322, 0]
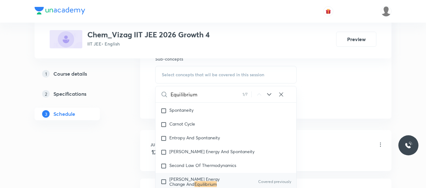
type input "Equilibrium"
click at [270, 95] on icon at bounding box center [269, 94] width 4 height 3
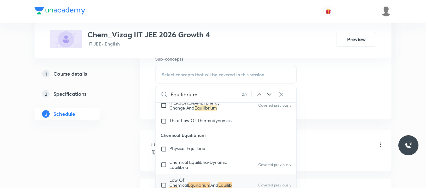
scroll to position [1299, 0]
click at [270, 95] on icon at bounding box center [269, 94] width 4 height 3
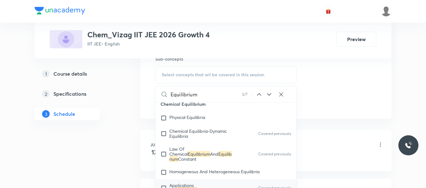
scroll to position [1330, 0]
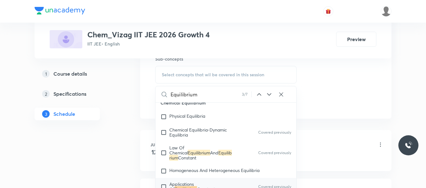
click at [164, 185] on input "checkbox" at bounding box center [165, 187] width 9 height 10
checkbox input "true"
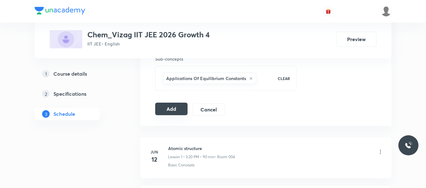
click at [178, 111] on button "Add" at bounding box center [171, 109] width 32 height 13
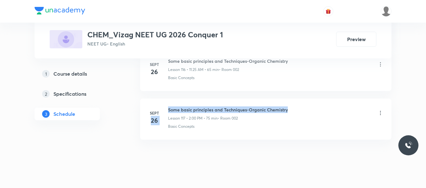
drag, startPoint x: 166, startPoint y: 109, endPoint x: 313, endPoint y: 101, distance: 147.1
click at [313, 101] on li "[DATE] Some basic principles and Techniques-Organic Chemistry Lesson 117 • 2:00…" at bounding box center [266, 119] width 252 height 41
drag, startPoint x: 169, startPoint y: 106, endPoint x: 321, endPoint y: 102, distance: 152.3
click at [321, 102] on li "[DATE] Some basic principles and Techniques-Organic Chemistry Lesson 117 • 2:00…" at bounding box center [266, 119] width 252 height 41
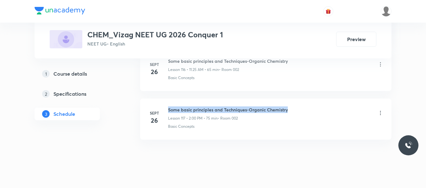
copy h6 "Some basic principles and Techniques-Organic Chemistry"
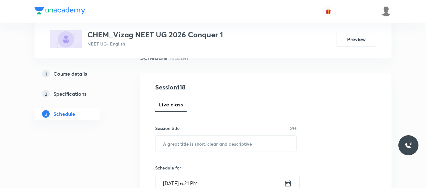
scroll to position [58, 0]
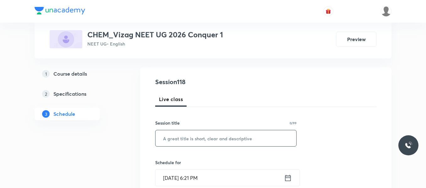
click at [189, 139] on input "text" at bounding box center [226, 139] width 141 height 16
paste input "Some basic principles and Techniques-Organic Chemistry"
type input "Some basic principles and Techniques-Organic Chemistry"
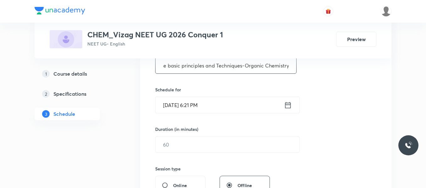
scroll to position [132, 0]
